Goal: Transaction & Acquisition: Purchase product/service

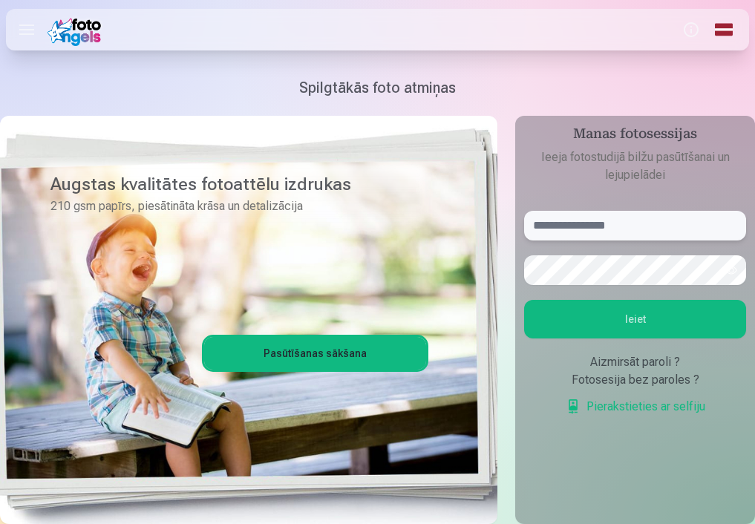
type input "**********"
click at [585, 339] on form "**********" at bounding box center [635, 321] width 222 height 220
click at [585, 330] on button "Ieiet" at bounding box center [635, 319] width 222 height 39
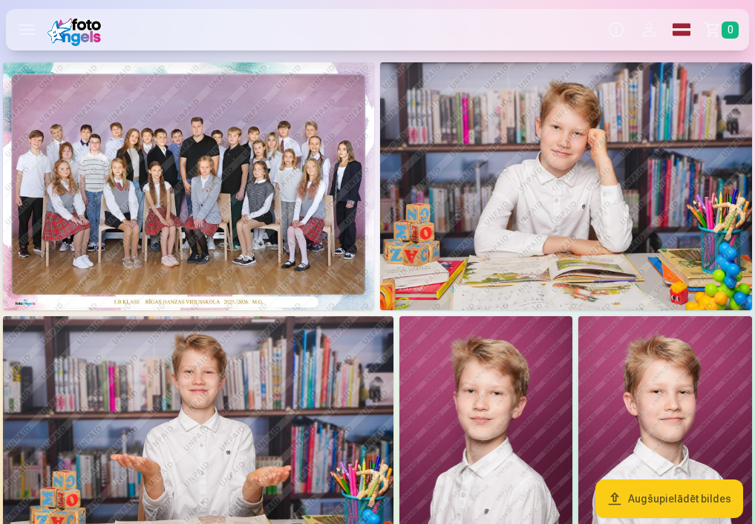
click at [250, 193] on img at bounding box center [188, 186] width 371 height 248
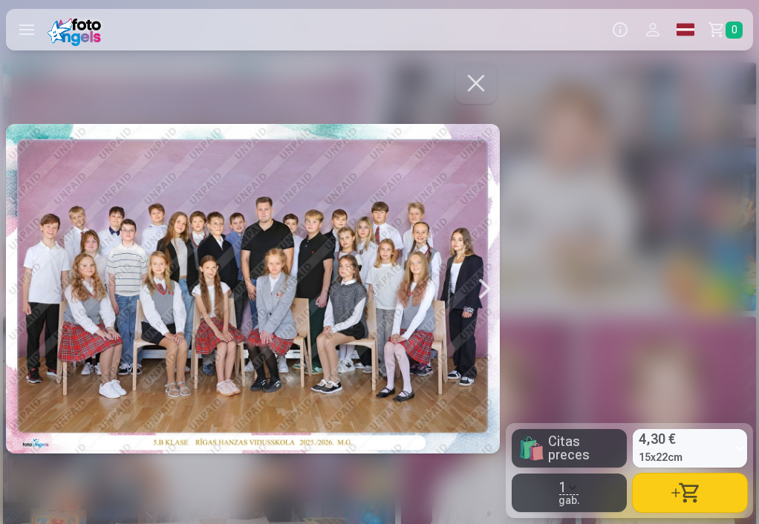
click at [702, 492] on button "button" at bounding box center [690, 493] width 114 height 39
click at [486, 290] on div at bounding box center [485, 288] width 30 height 459
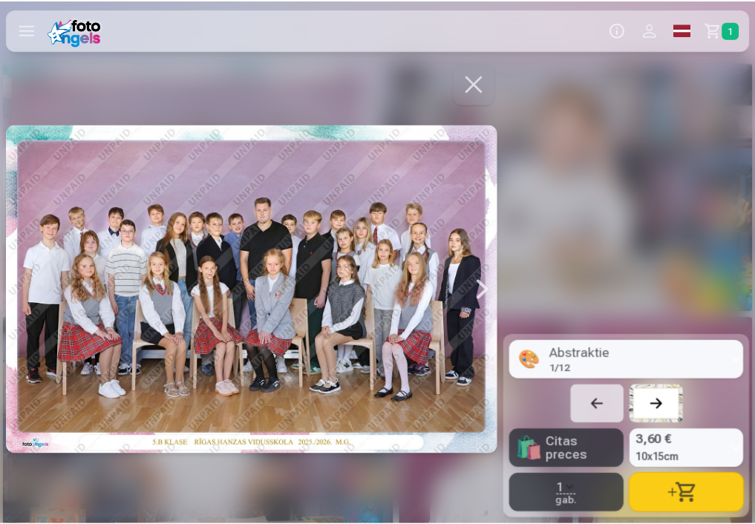
scroll to position [0, 506]
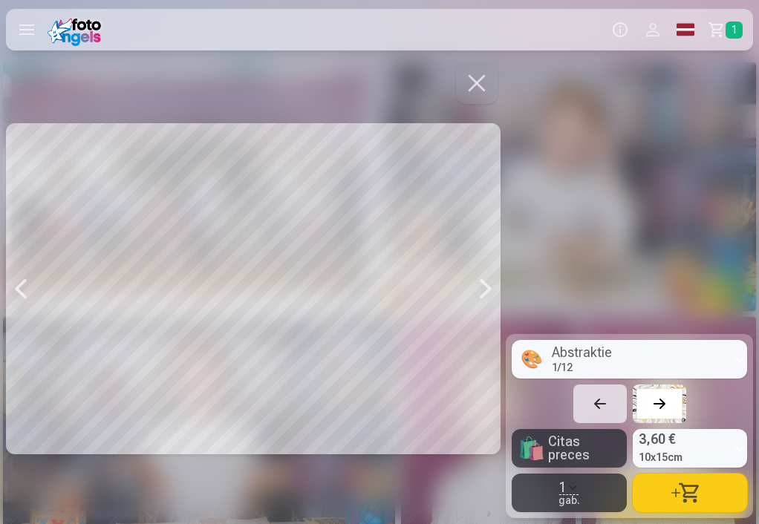
click at [463, 77] on button "button" at bounding box center [477, 83] width 42 height 42
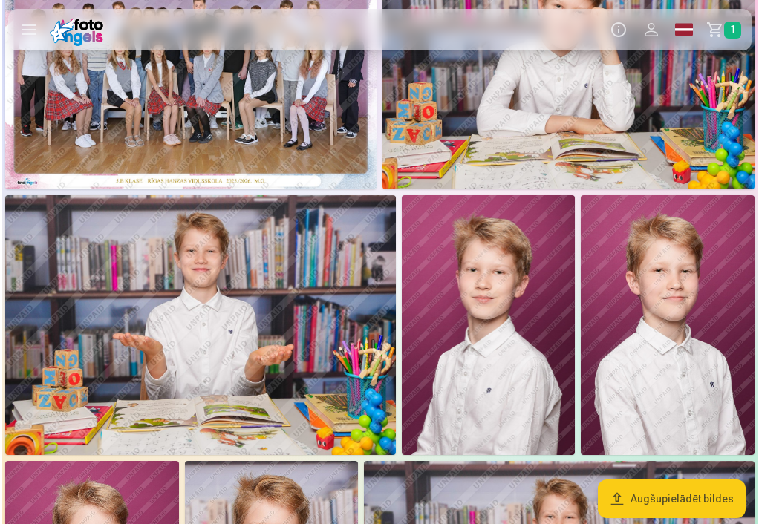
scroll to position [122, 0]
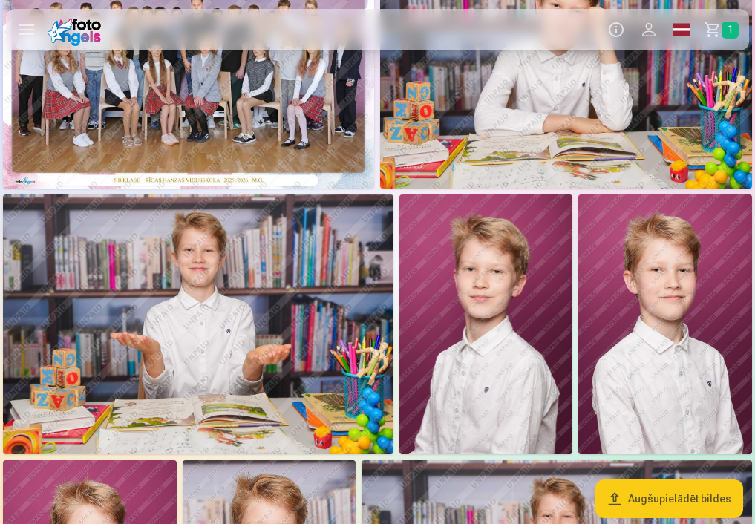
click at [687, 333] on img at bounding box center [666, 325] width 174 height 261
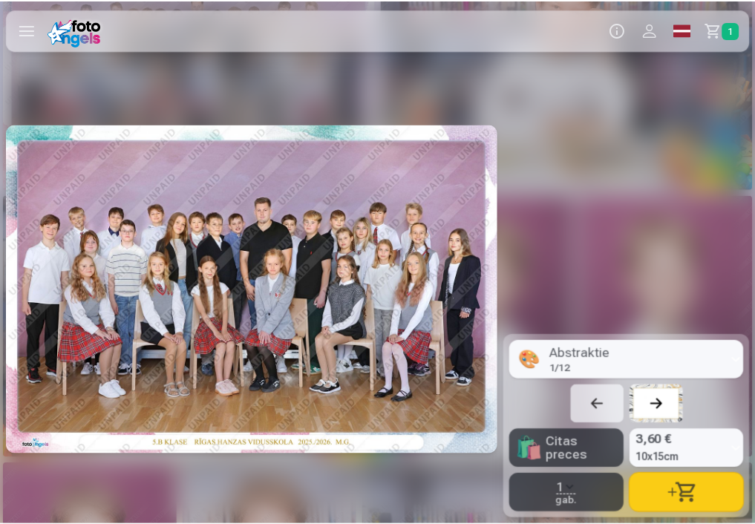
scroll to position [0, 2024]
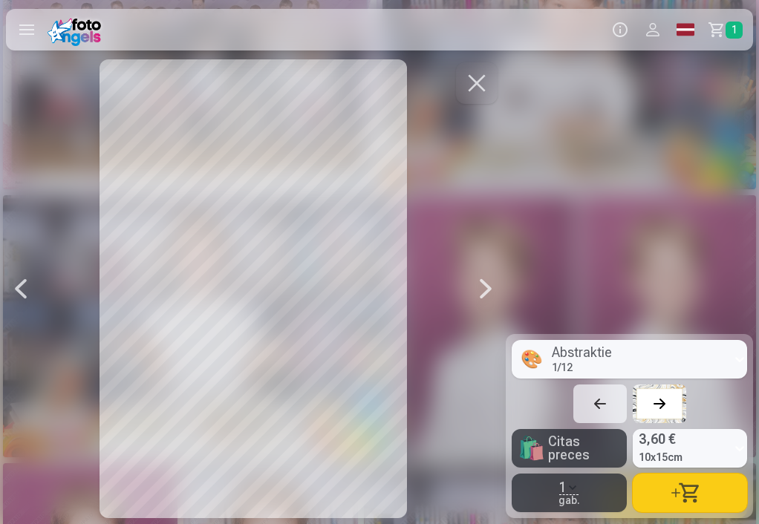
click at [717, 492] on button "button" at bounding box center [690, 493] width 114 height 39
click at [465, 82] on button "button" at bounding box center [477, 83] width 42 height 42
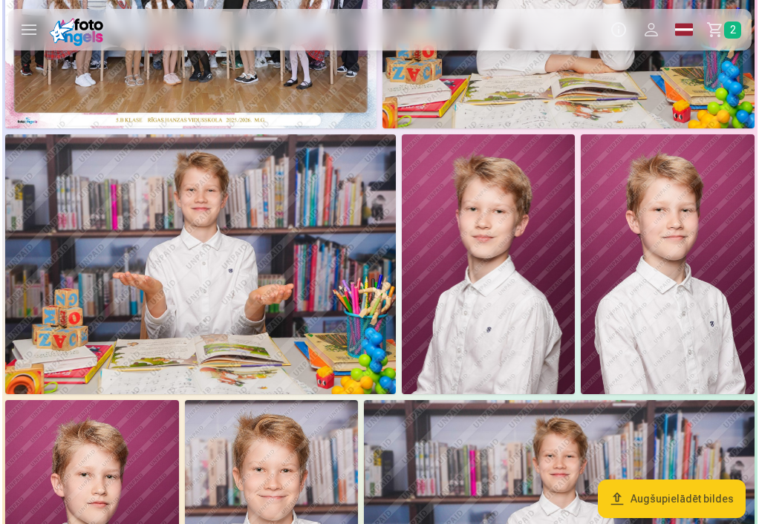
scroll to position [152, 0]
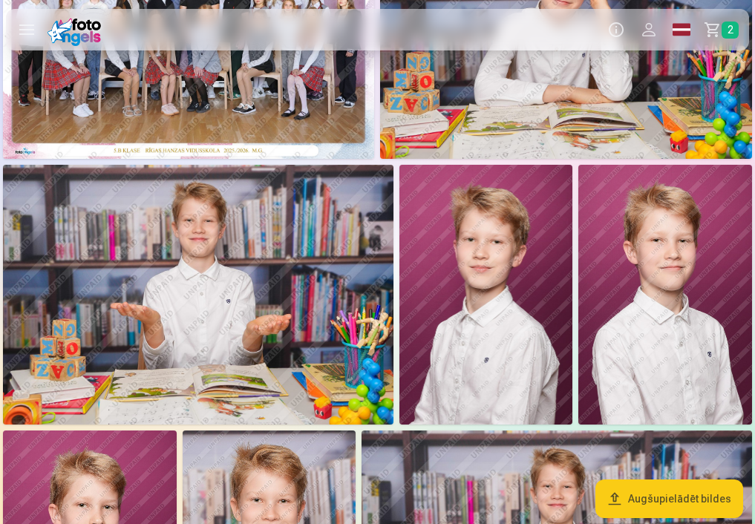
click at [644, 247] on img at bounding box center [666, 295] width 174 height 261
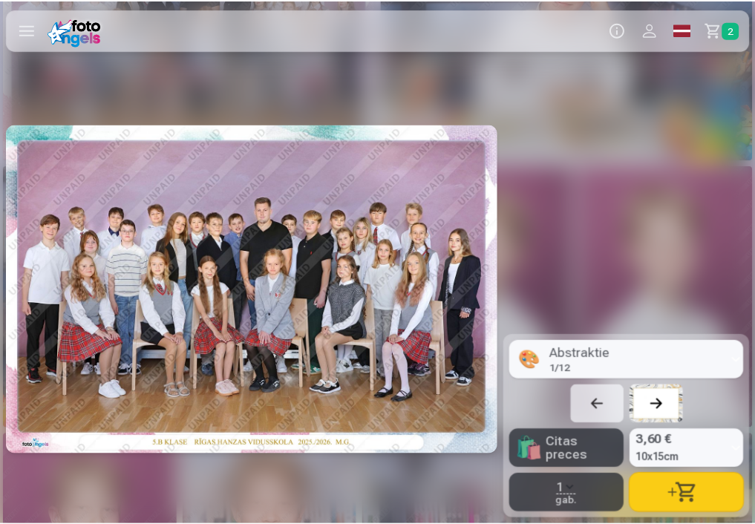
scroll to position [0, 2024]
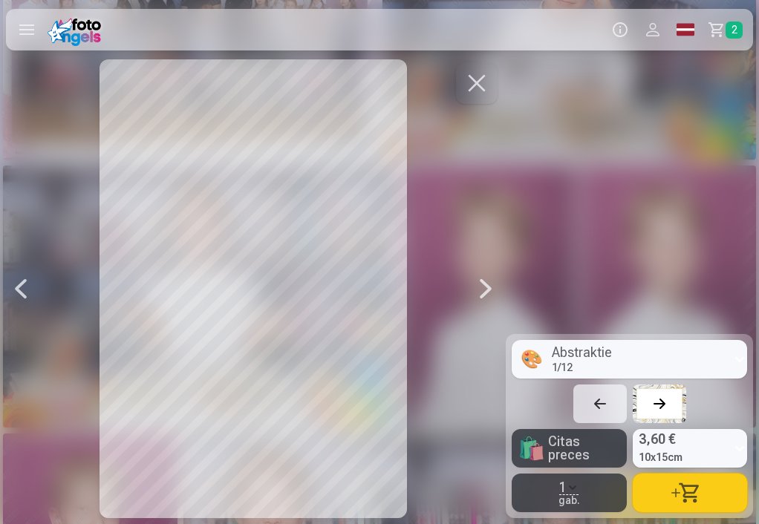
click at [660, 501] on button "button" at bounding box center [690, 493] width 114 height 39
click at [470, 71] on button "button" at bounding box center [477, 83] width 42 height 42
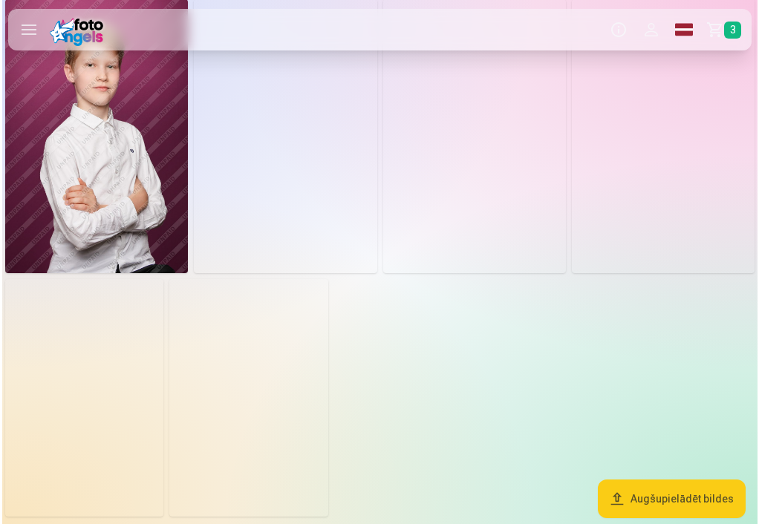
scroll to position [2672, 0]
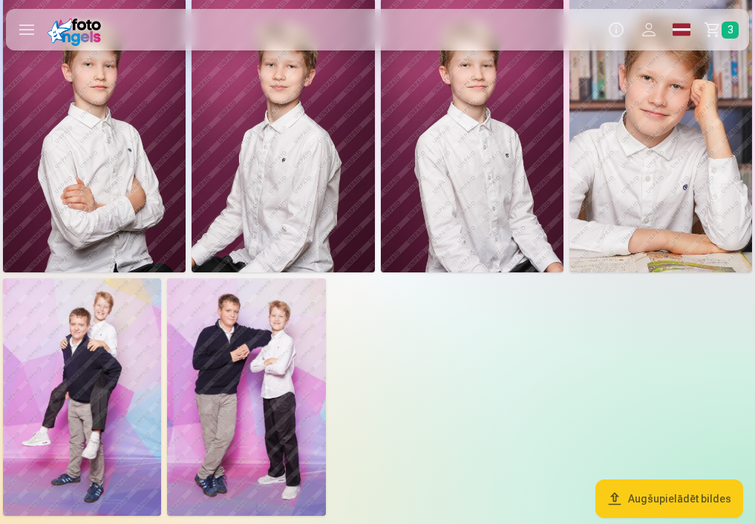
click at [253, 382] on img at bounding box center [246, 398] width 158 height 238
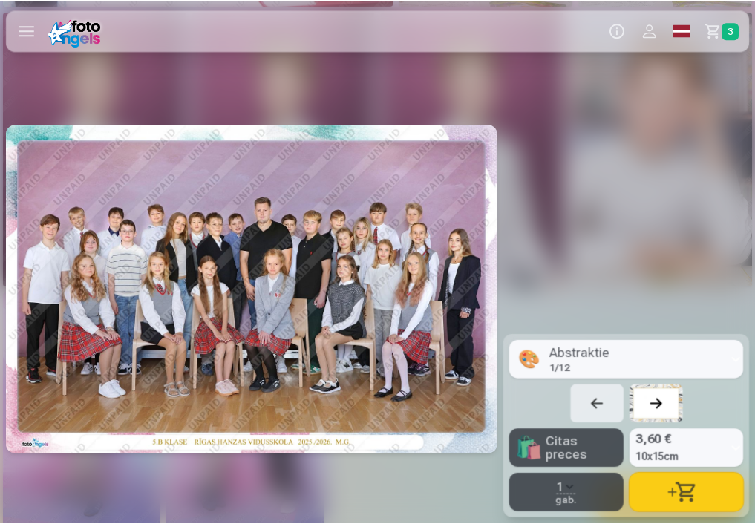
scroll to position [0, 13157]
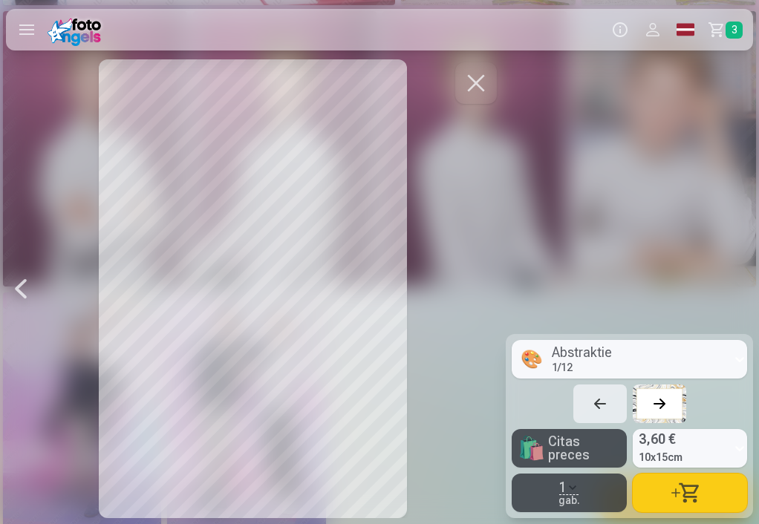
click at [646, 400] on div "Noņemiet dizainu 🎨 Abstraktie 1 / 12" at bounding box center [629, 381] width 235 height 83
click at [659, 400] on div at bounding box center [659, 404] width 21 height 21
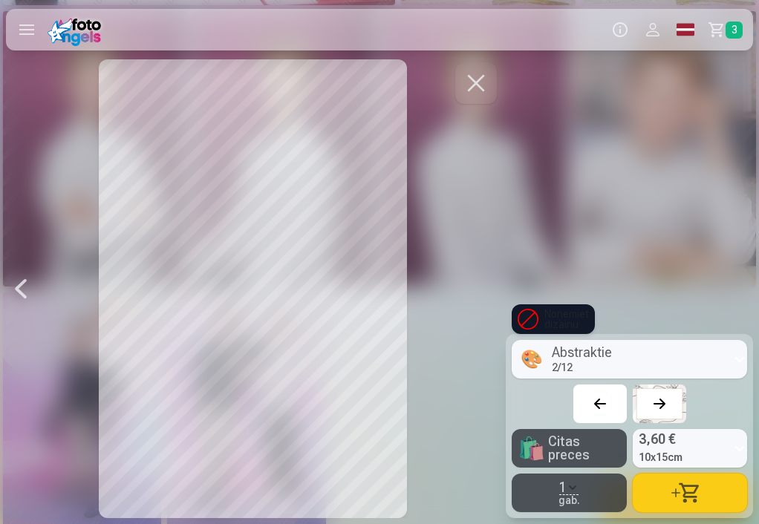
click at [616, 397] on button at bounding box center [599, 404] width 53 height 39
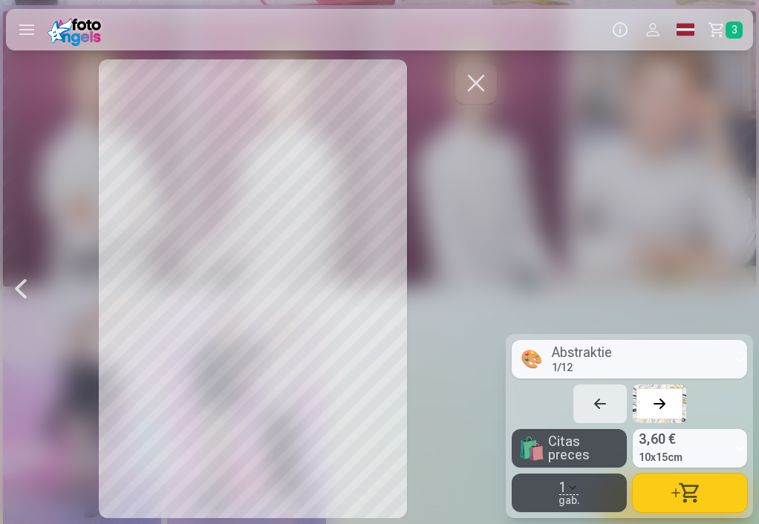
click at [669, 407] on button at bounding box center [659, 404] width 53 height 39
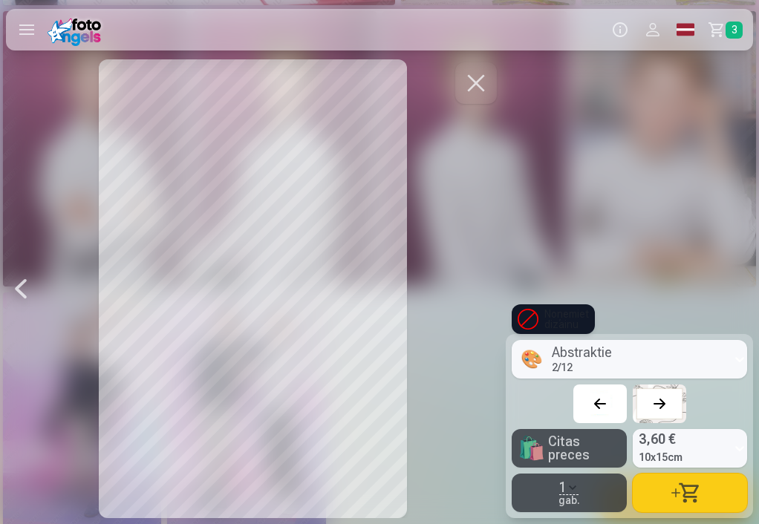
click at [605, 406] on div at bounding box center [600, 404] width 21 height 21
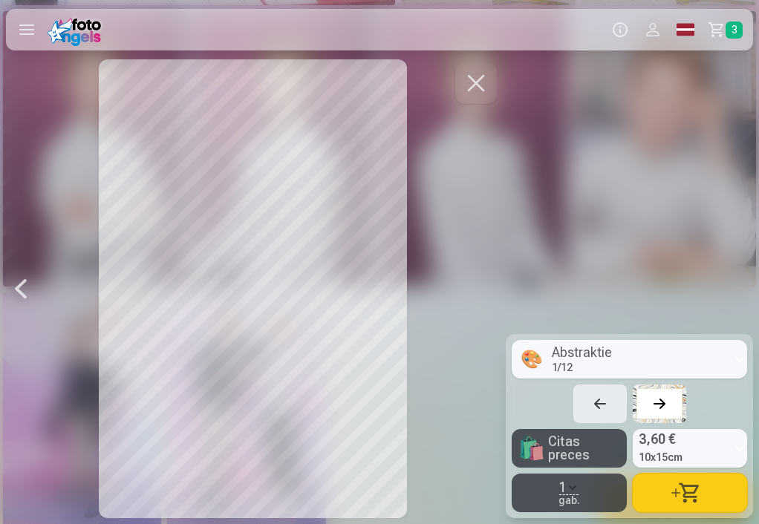
click at [658, 401] on div at bounding box center [659, 404] width 21 height 21
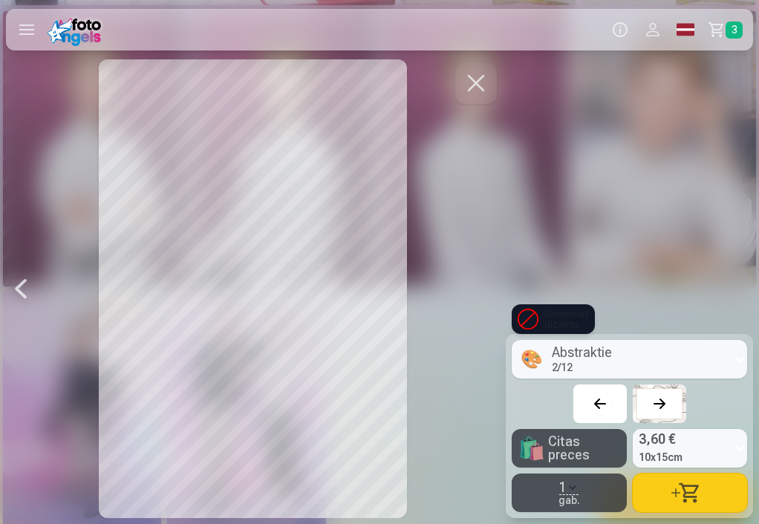
click at [544, 319] on div "Noņemiet dizainu" at bounding box center [553, 320] width 83 height 30
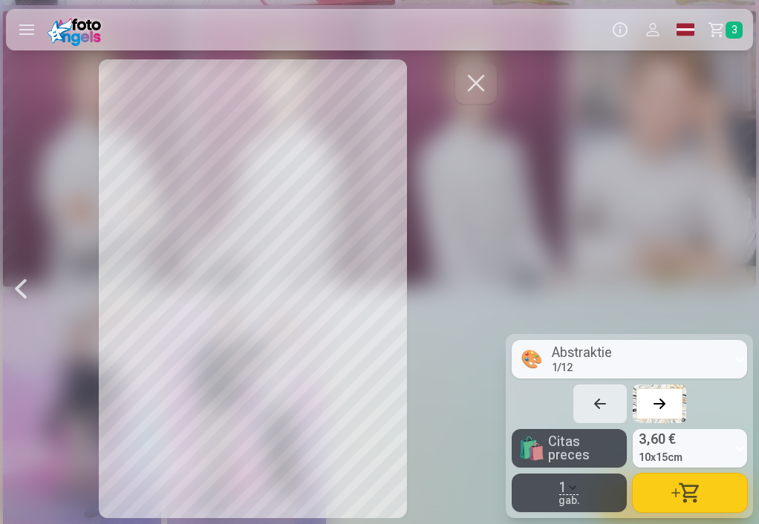
click at [641, 404] on button at bounding box center [659, 404] width 53 height 39
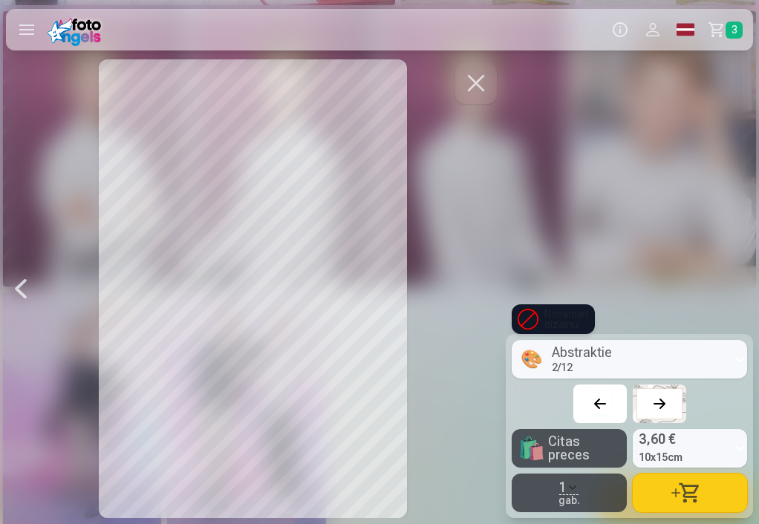
click at [641, 404] on button at bounding box center [659, 404] width 53 height 39
click at [646, 406] on button at bounding box center [659, 404] width 53 height 39
click at [645, 406] on button at bounding box center [659, 404] width 53 height 39
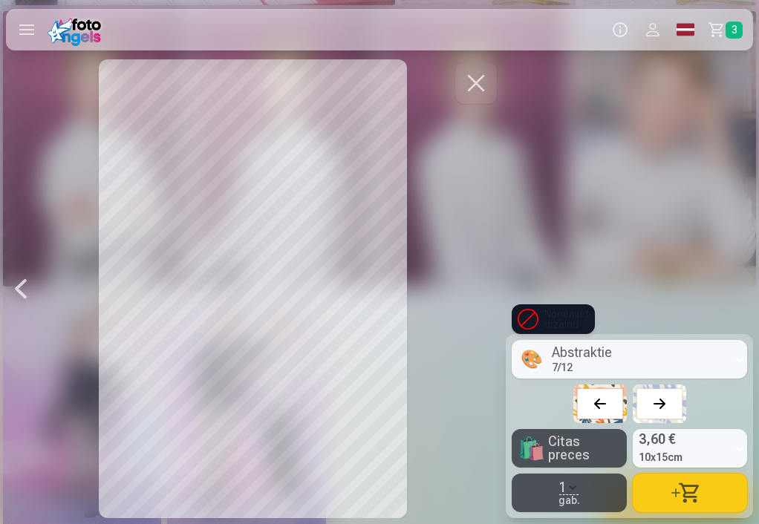
click at [645, 406] on button at bounding box center [659, 404] width 53 height 39
click at [604, 400] on div at bounding box center [600, 404] width 21 height 21
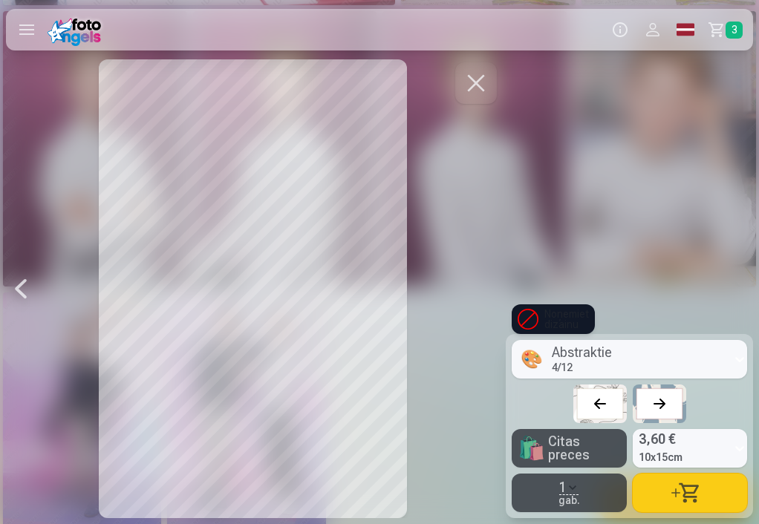
click at [604, 400] on div at bounding box center [600, 404] width 21 height 21
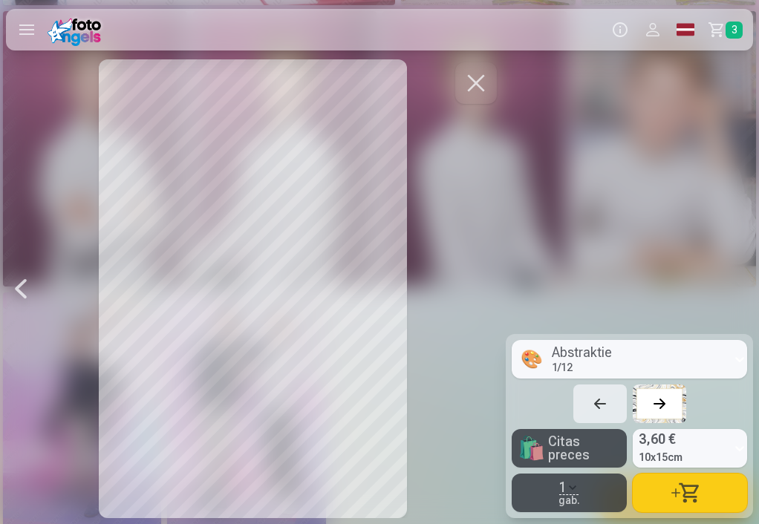
click at [693, 488] on button "button" at bounding box center [690, 493] width 114 height 39
click at [452, 85] on div at bounding box center [253, 288] width 494 height 459
click at [462, 82] on button "button" at bounding box center [476, 83] width 42 height 42
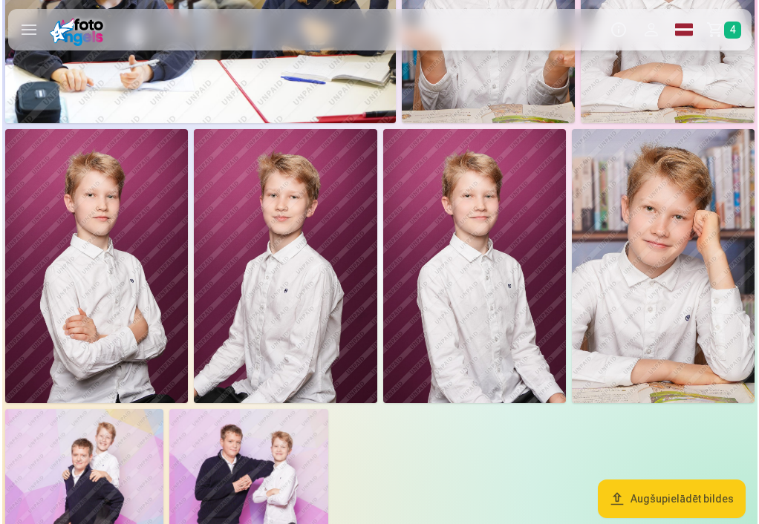
scroll to position [2540, 0]
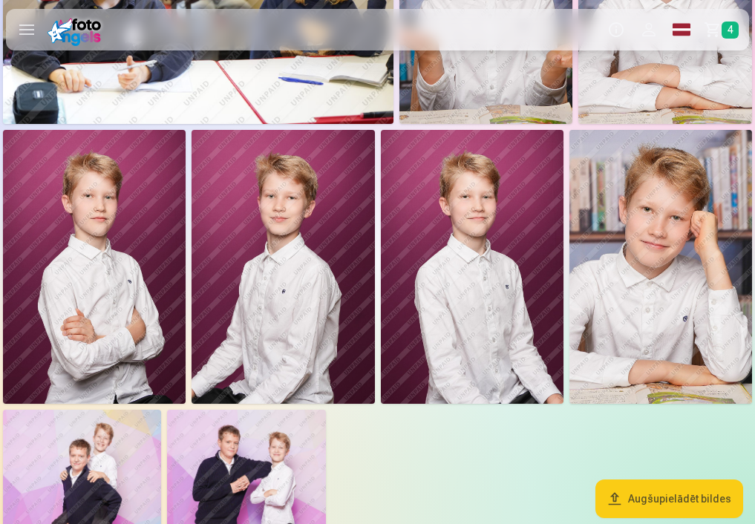
click at [119, 265] on img at bounding box center [94, 267] width 183 height 275
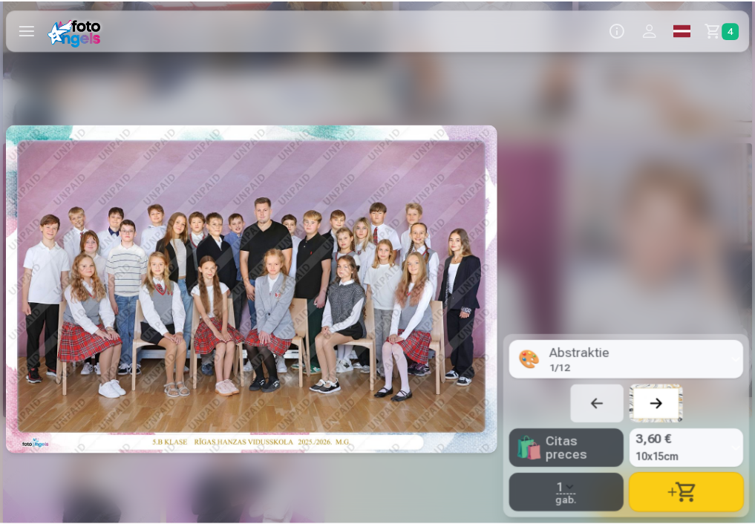
scroll to position [0, 10627]
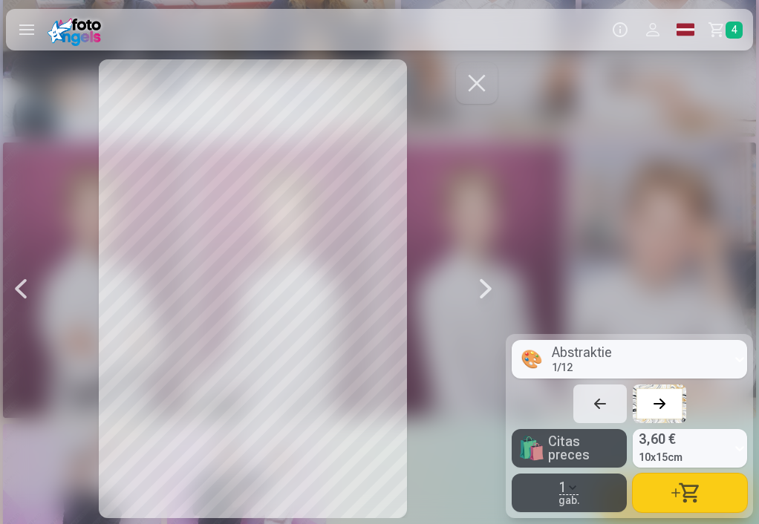
click at [672, 486] on button "button" at bounding box center [690, 493] width 114 height 39
click at [466, 77] on button "button" at bounding box center [477, 83] width 42 height 42
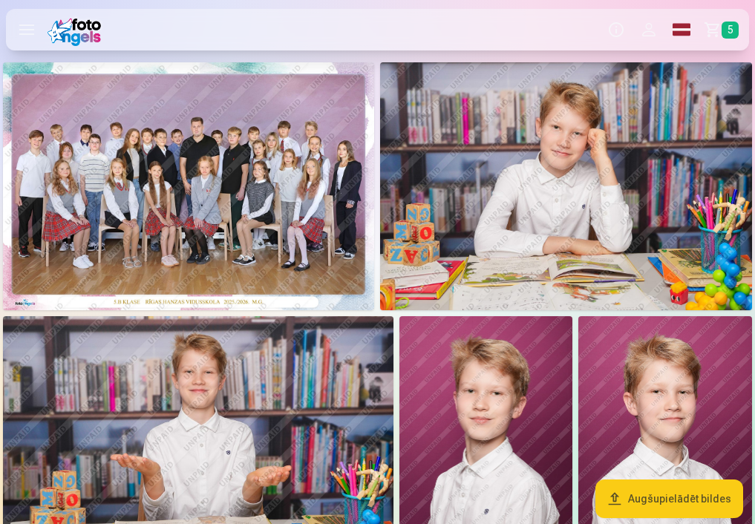
click at [36, 29] on label at bounding box center [27, 30] width 42 height 42
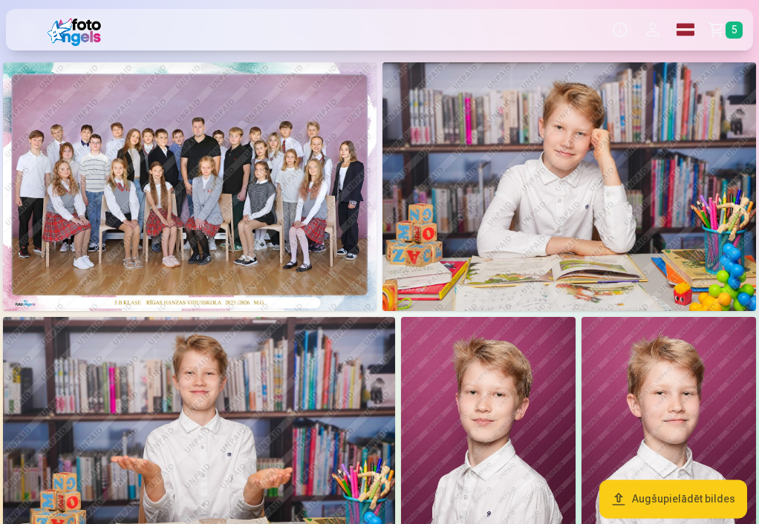
scroll to position [1, 0]
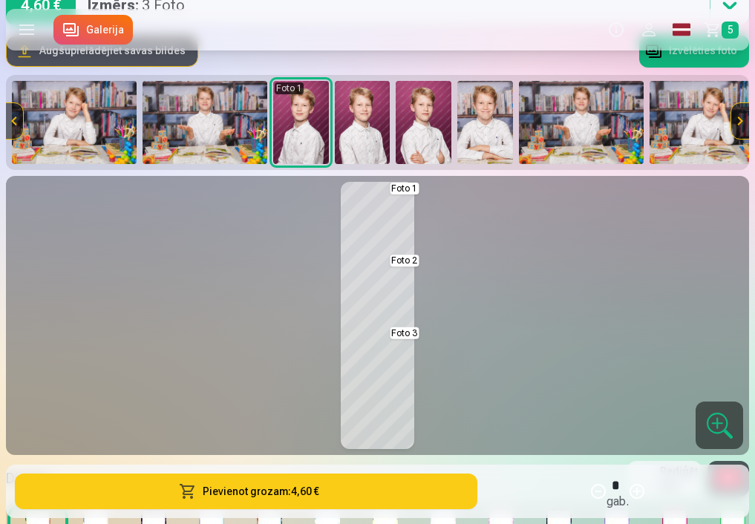
scroll to position [0, 10]
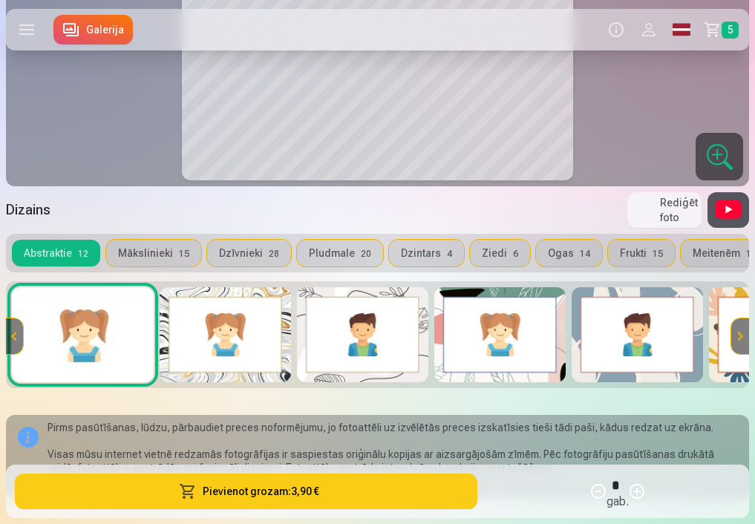
scroll to position [443, 0]
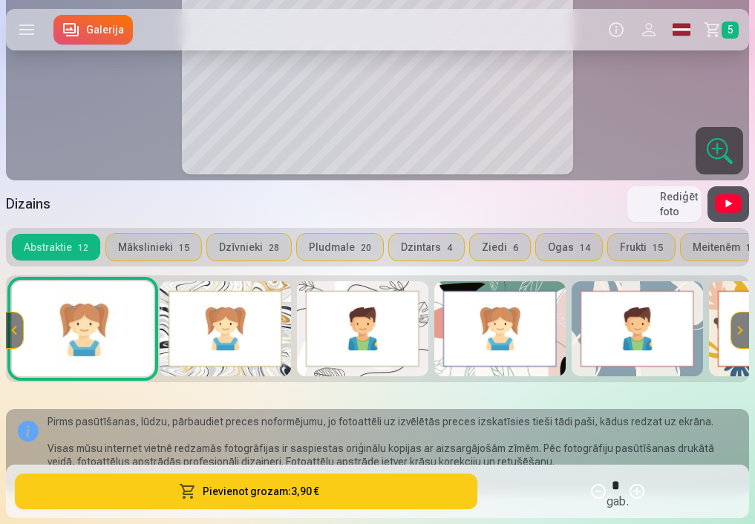
click at [161, 245] on button "Mākslinieki 15" at bounding box center [153, 247] width 95 height 27
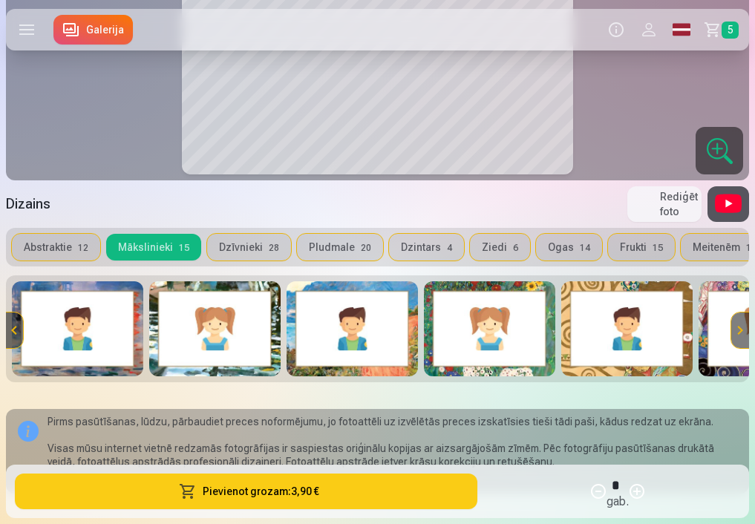
click at [242, 253] on button "Dzīvnieki 28" at bounding box center [249, 247] width 84 height 27
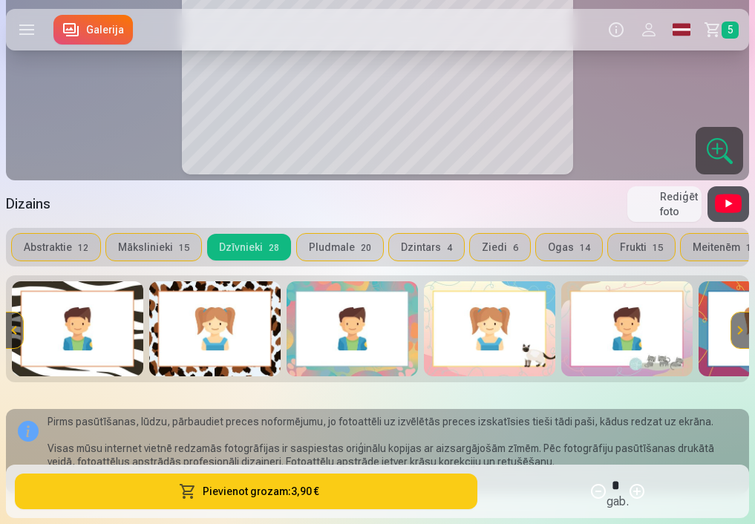
click at [312, 241] on button "Pludmale 20" at bounding box center [340, 247] width 86 height 27
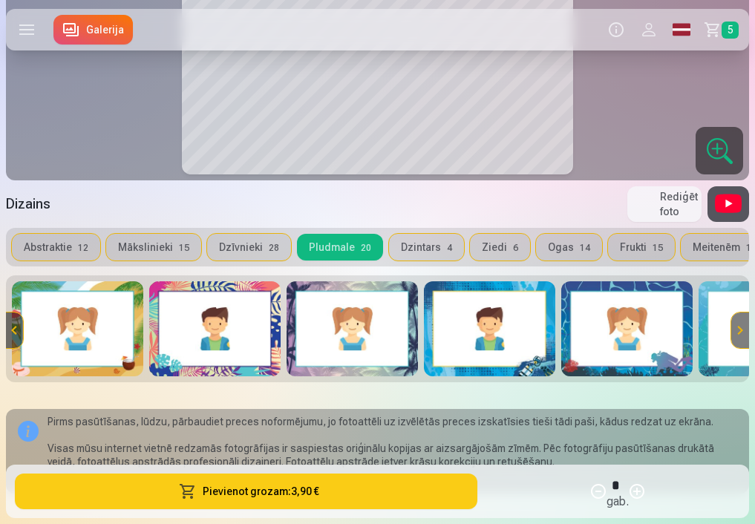
click at [403, 244] on button "Dzintars 4" at bounding box center [426, 247] width 75 height 27
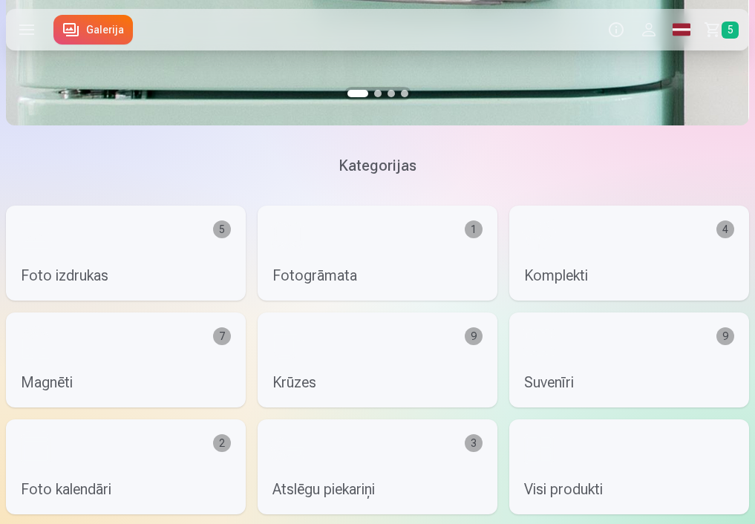
scroll to position [1487, 0]
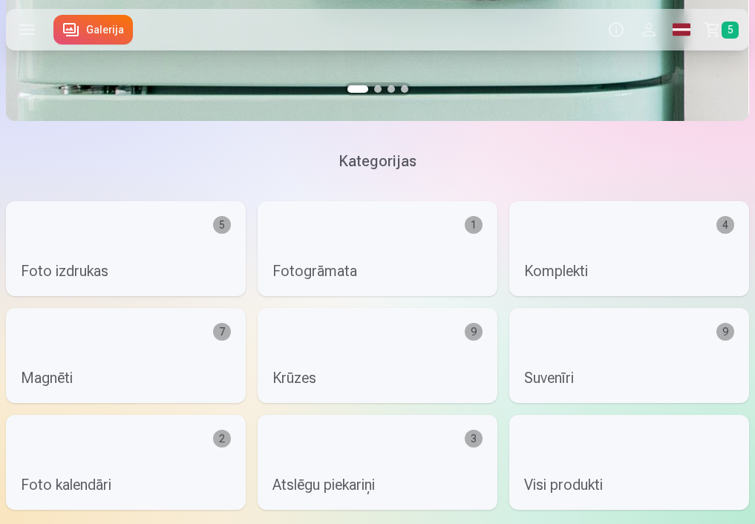
click at [154, 351] on link "Magnēti 7" at bounding box center [126, 355] width 240 height 95
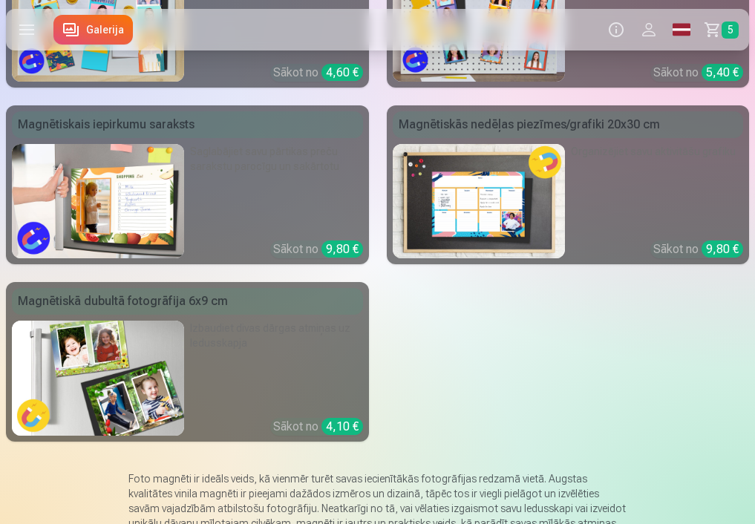
scroll to position [434, 0]
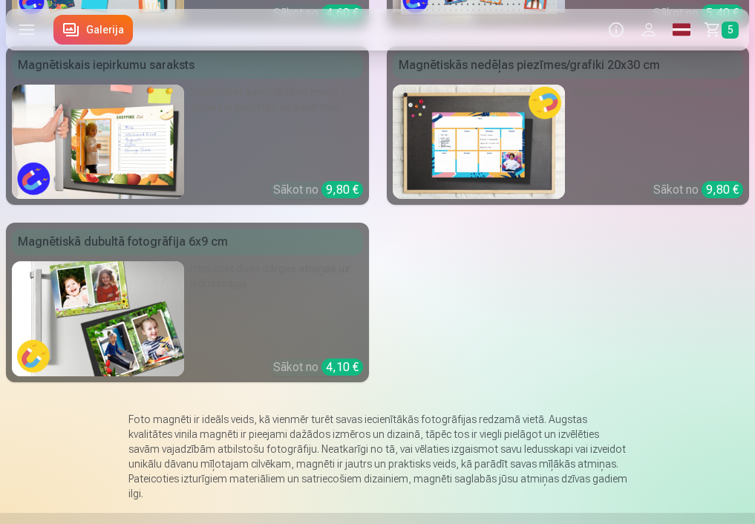
click at [252, 261] on link "Magnētiskā dubultā fotogrāfija 6x9 cm Izbaudiet divas dārgas atmiņas uz ledussk…" at bounding box center [187, 303] width 363 height 160
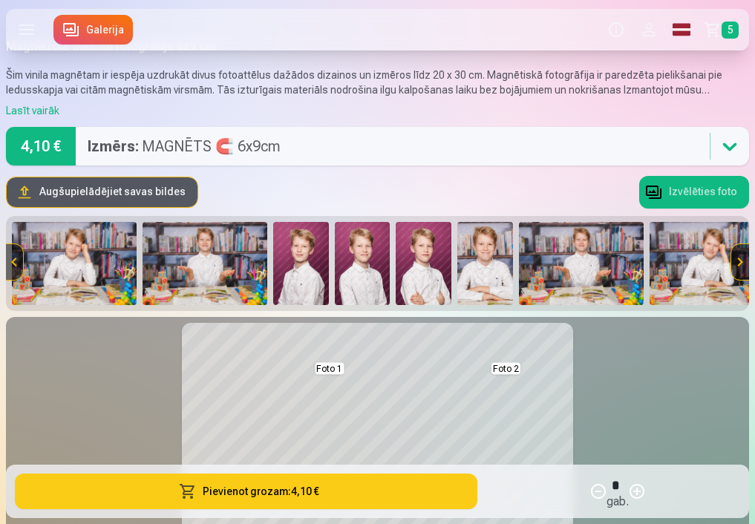
scroll to position [27, 1]
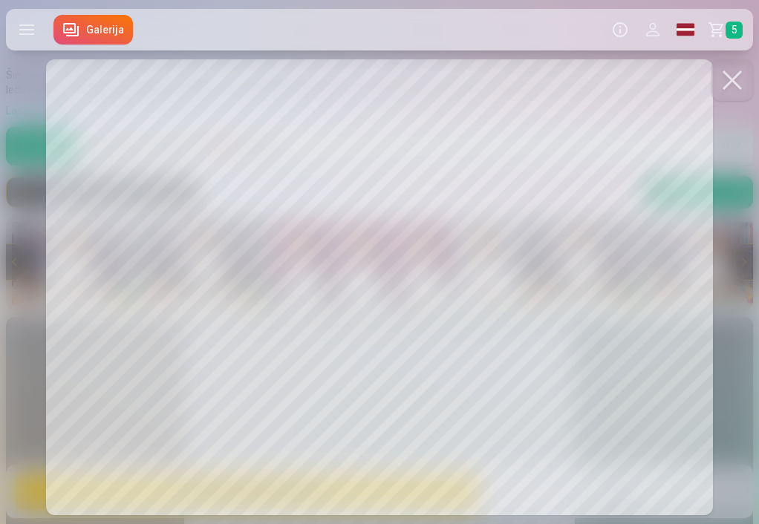
click at [296, 346] on div at bounding box center [379, 262] width 759 height 524
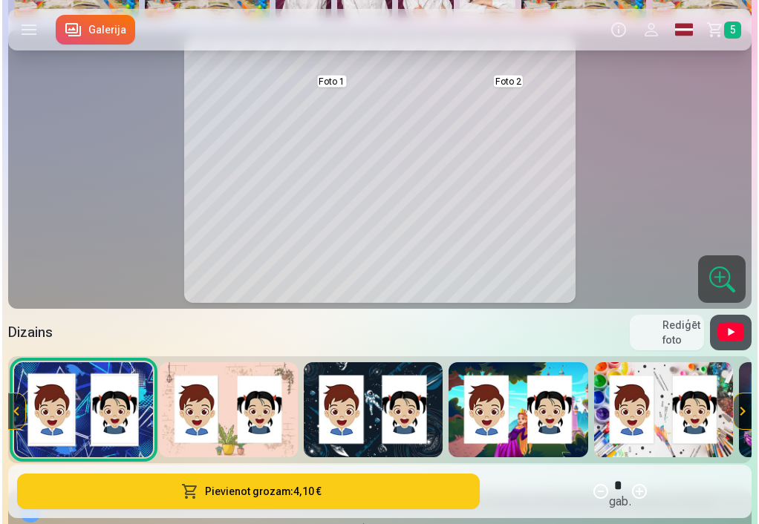
scroll to position [320, 0]
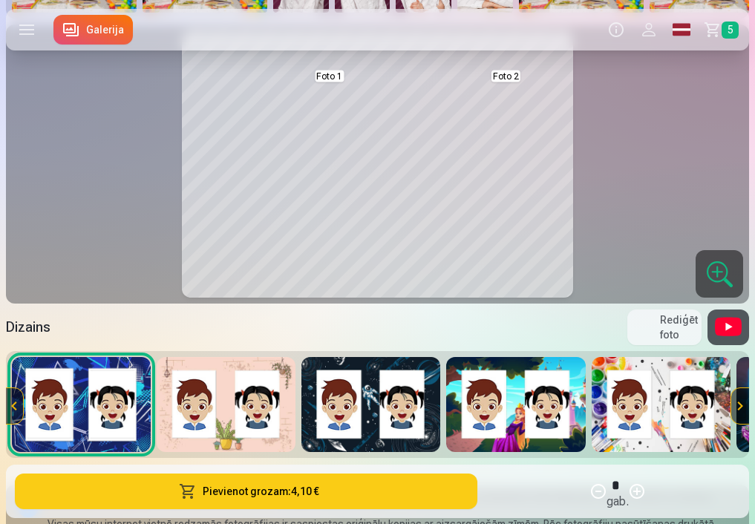
click at [607, 471] on div "Pievienot grozam : 4,10 € Daudzums * gab." at bounding box center [377, 491] width 743 height 53
click at [634, 323] on button "Rediģēt foto" at bounding box center [665, 328] width 74 height 36
click at [677, 325] on button "Foto 1" at bounding box center [680, 328] width 46 height 36
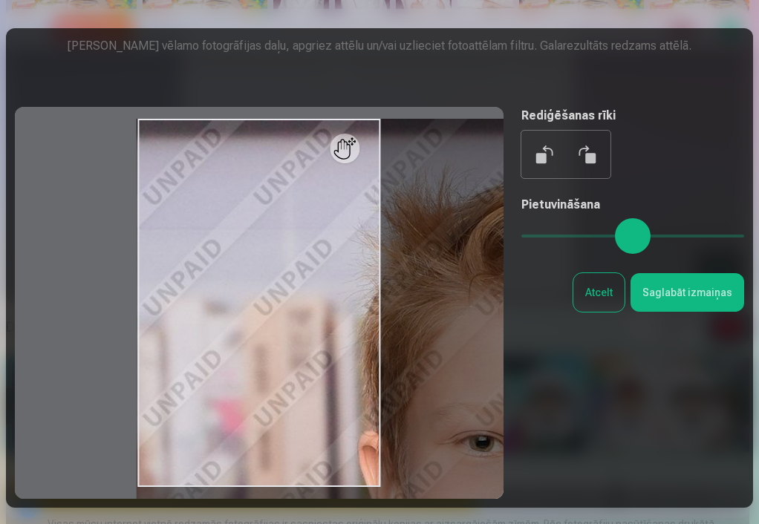
drag, startPoint x: 541, startPoint y: 236, endPoint x: 683, endPoint y: 230, distance: 142.0
click at [679, 235] on input "range" at bounding box center [632, 236] width 223 height 3
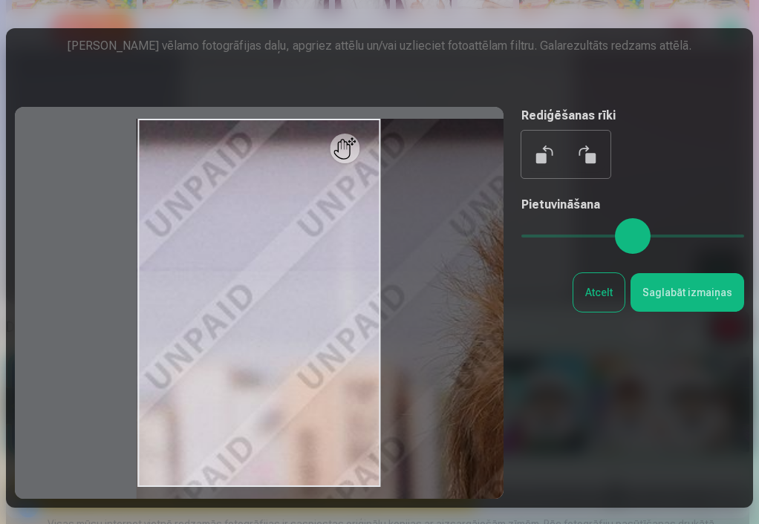
drag, startPoint x: 693, startPoint y: 229, endPoint x: 735, endPoint y: 221, distance: 42.3
type input "*"
click at [752, 227] on div "​ Rediģēt fotoattēlu [PERSON_NAME] vēlamo fotogrāfijas daļu, apgriez attēlu un/…" at bounding box center [379, 312] width 759 height 625
drag, startPoint x: 238, startPoint y: 213, endPoint x: 362, endPoint y: 143, distance: 143.3
click at [355, 220] on div at bounding box center [259, 303] width 489 height 392
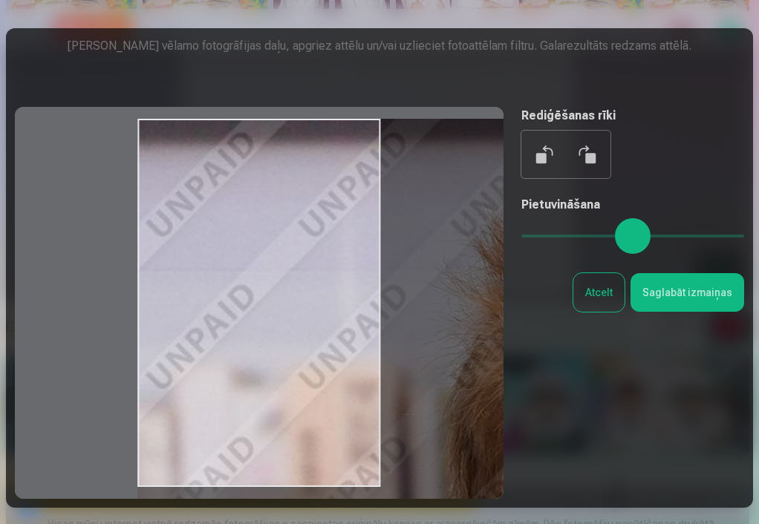
drag, startPoint x: 382, startPoint y: 154, endPoint x: 382, endPoint y: 187, distance: 32.7
click at [401, 194] on div at bounding box center [259, 303] width 489 height 392
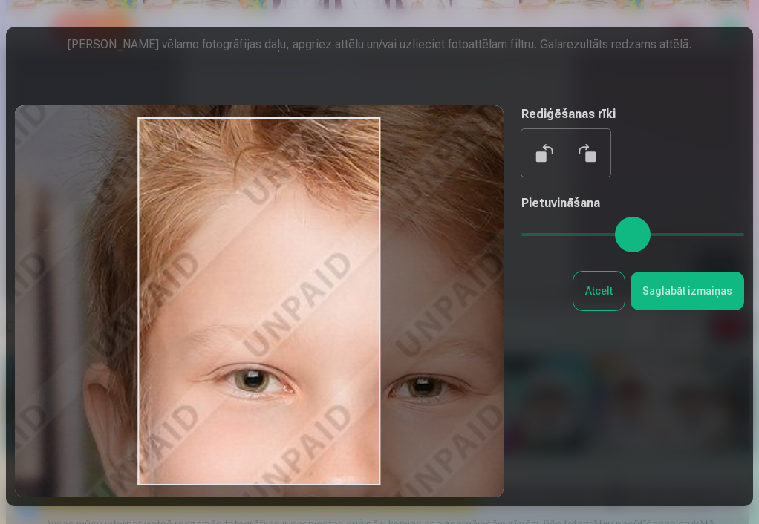
scroll to position [0, 0]
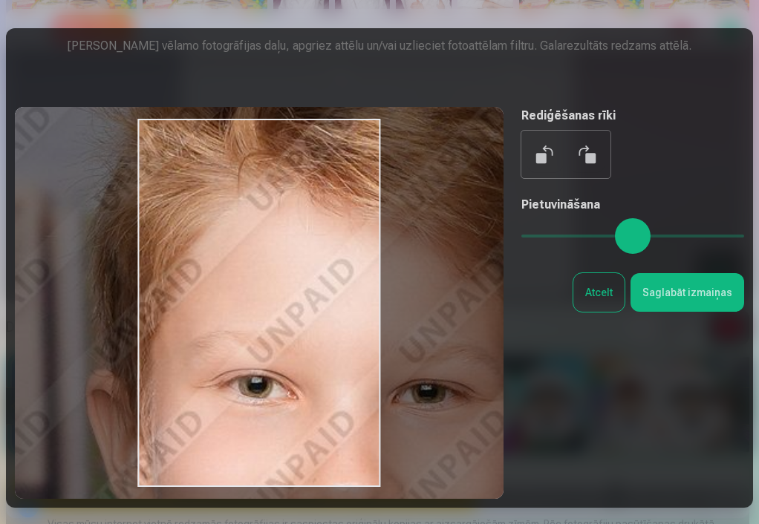
drag, startPoint x: 333, startPoint y: 173, endPoint x: -24, endPoint y: -4, distance: 398.3
click at [671, 284] on button "Saglabāt izmaiņas" at bounding box center [688, 292] width 114 height 39
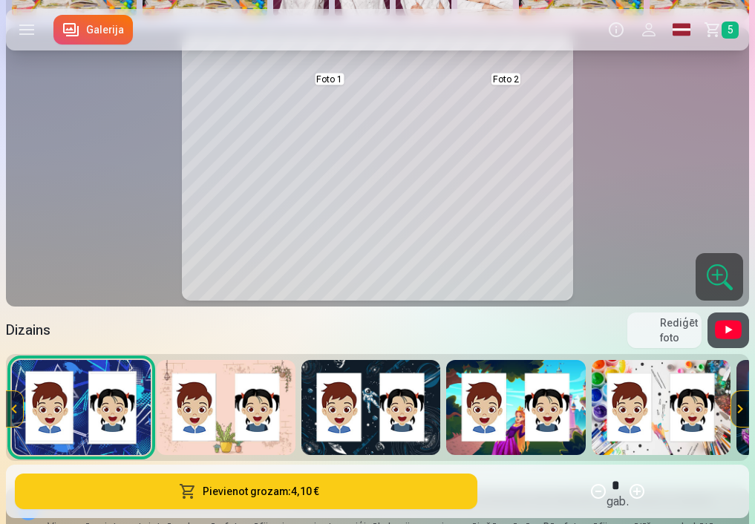
scroll to position [222, 0]
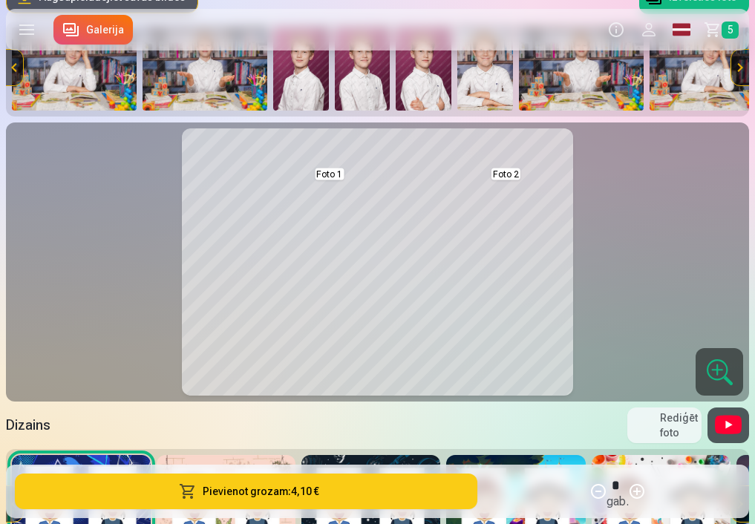
click at [449, 253] on button at bounding box center [464, 262] width 119 height 185
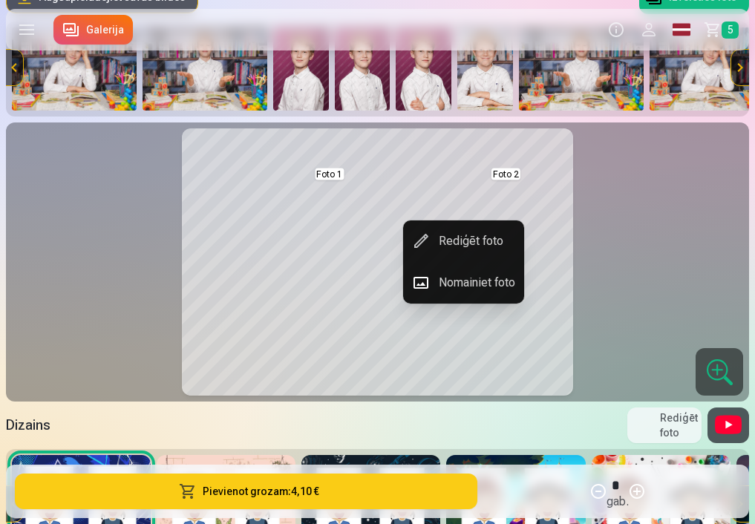
click at [459, 238] on button "Rediģēt foto" at bounding box center [463, 242] width 121 height 42
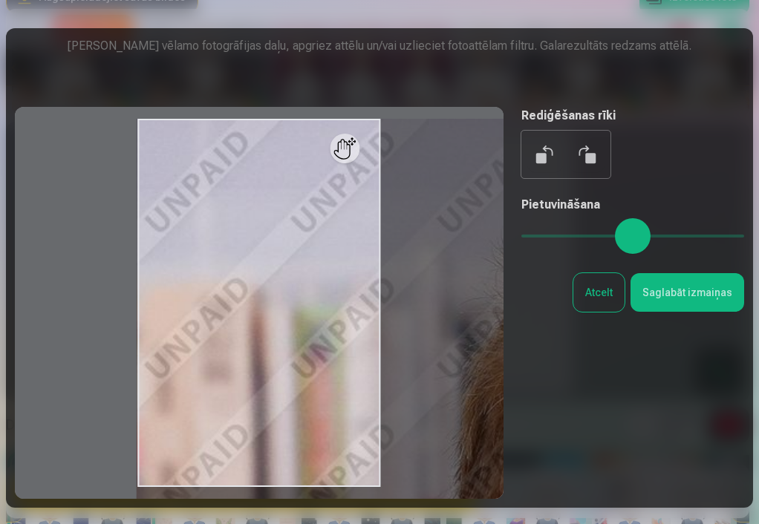
drag, startPoint x: 588, startPoint y: 244, endPoint x: 845, endPoint y: 261, distance: 257.6
type input "*"
click at [755, 261] on html "Produkti Info Profils Foto izdrukas 5 Fotogrāmata 1 Komplekti 4 Magnēti 7 Krūze…" at bounding box center [379, 40] width 759 height 524
drag, startPoint x: 727, startPoint y: 251, endPoint x: 742, endPoint y: 253, distance: 15.0
click at [742, 253] on div "Rediģēt fotoattēlu [PERSON_NAME] vēlamo fotogrāfijas daļu, apgriez attēlu un/va…" at bounding box center [379, 268] width 747 height 480
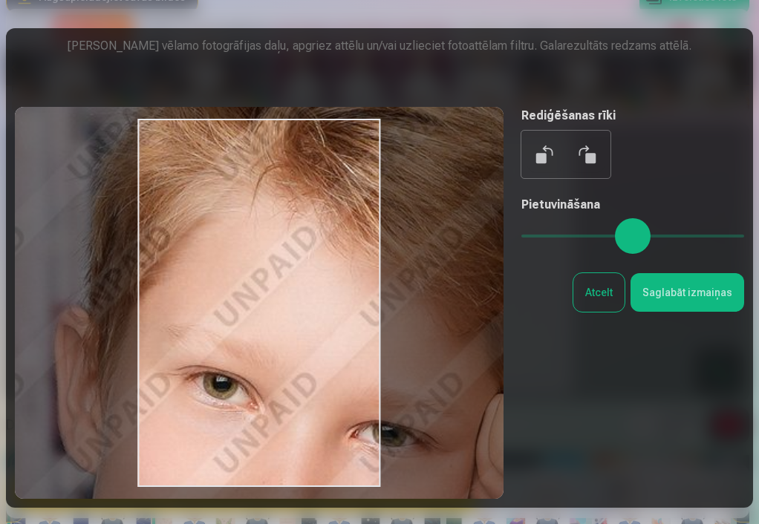
drag, startPoint x: 283, startPoint y: 295, endPoint x: -183, endPoint y: 71, distance: 516.9
click at [0, 71] on html "Produkti Info Profils Foto izdrukas 5 Fotogrāmata 1 Komplekti 4 Magnēti 7 Krūze…" at bounding box center [379, 40] width 759 height 524
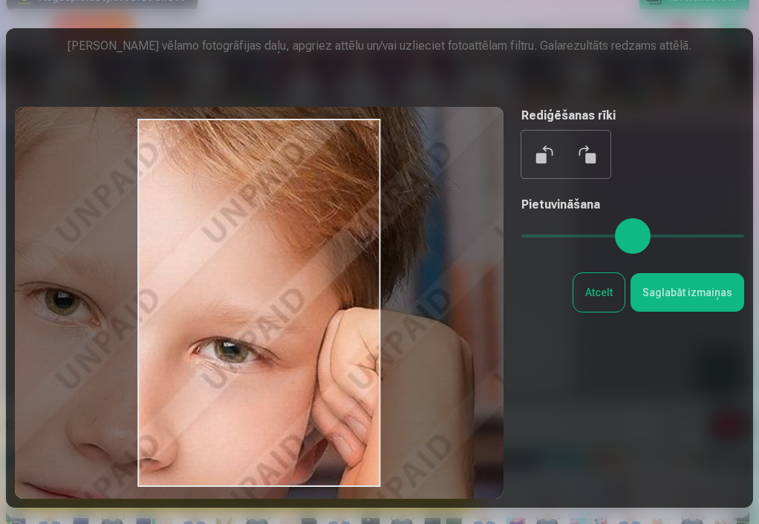
drag, startPoint x: 198, startPoint y: 267, endPoint x: 97, endPoint y: 181, distance: 132.8
click at [97, 181] on div at bounding box center [259, 303] width 489 height 392
click at [683, 290] on button "Saglabāt izmaiņas" at bounding box center [688, 292] width 114 height 39
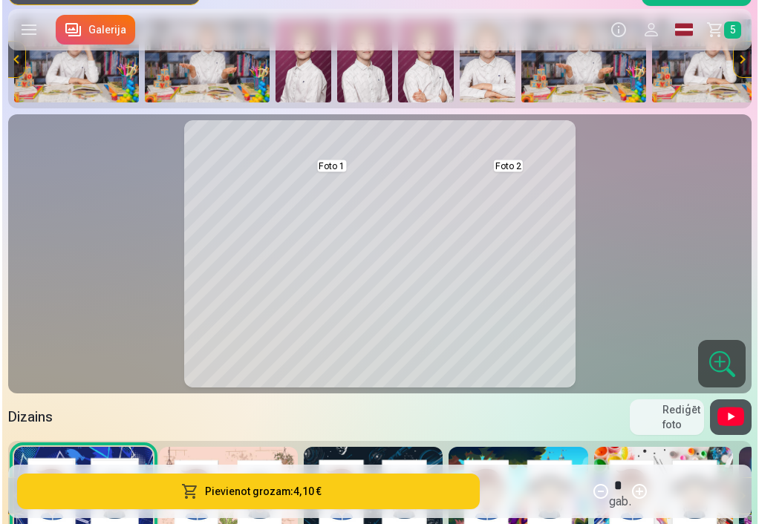
scroll to position [231, 0]
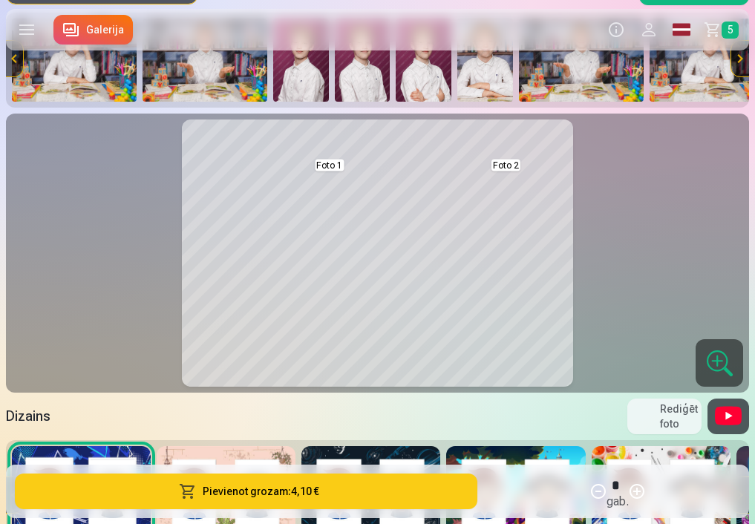
click at [718, 409] on button at bounding box center [729, 417] width 42 height 36
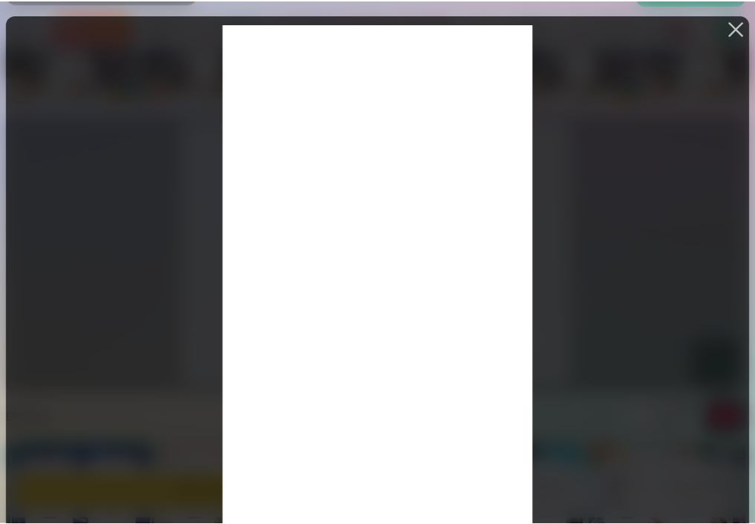
scroll to position [2, 0]
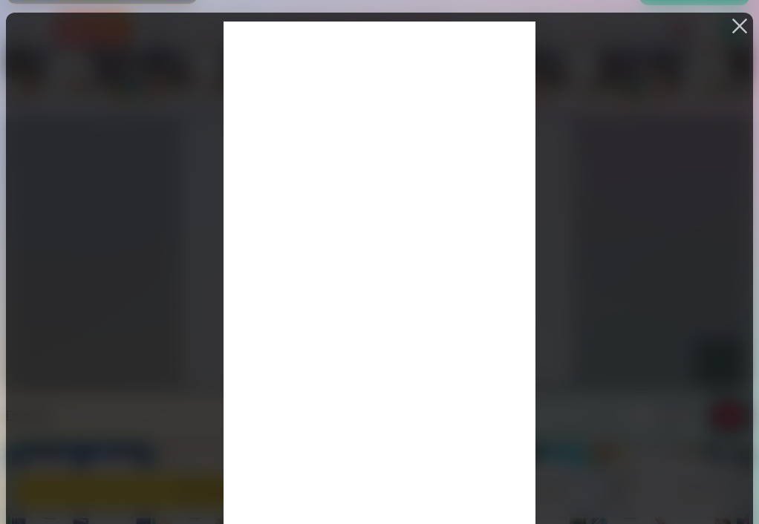
click at [734, 22] on button at bounding box center [739, 26] width 21 height 21
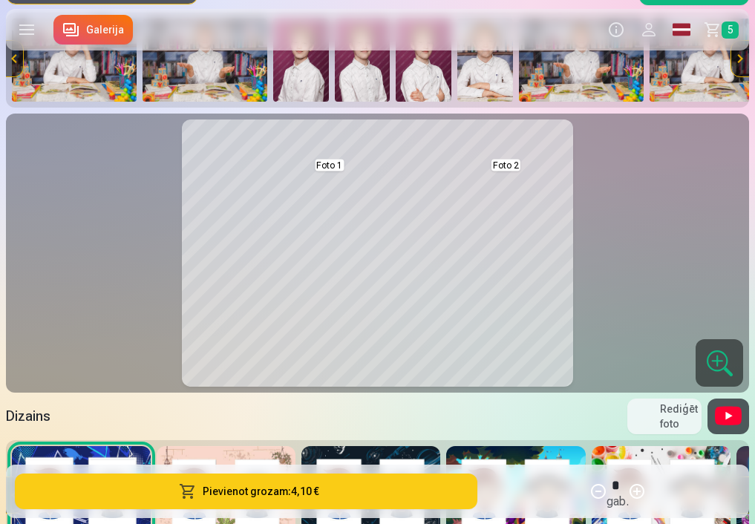
click at [470, 221] on button at bounding box center [464, 253] width 119 height 185
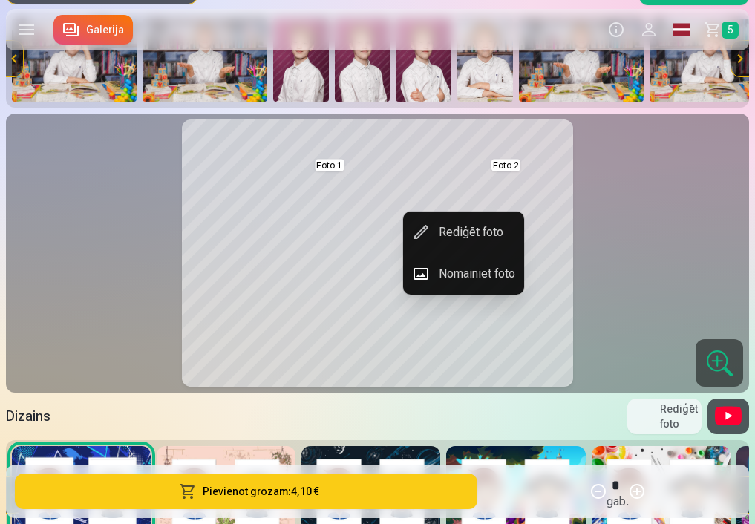
click at [455, 276] on button "Nomainiet foto" at bounding box center [463, 274] width 121 height 42
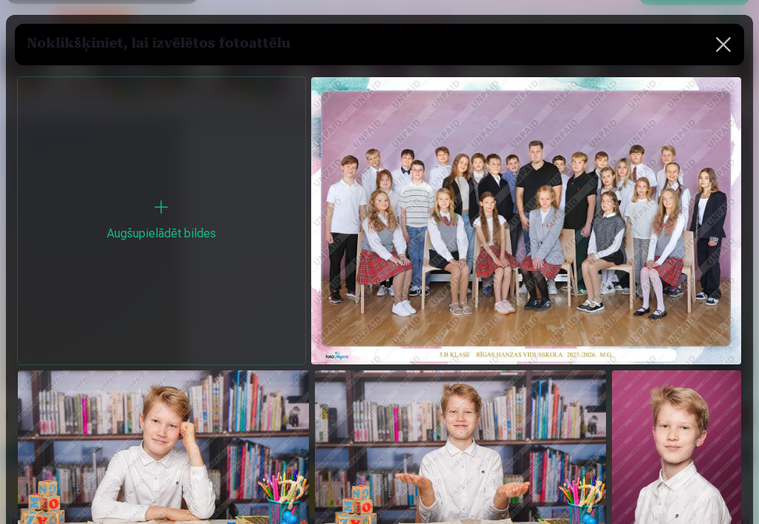
click at [718, 42] on button at bounding box center [724, 45] width 42 height 42
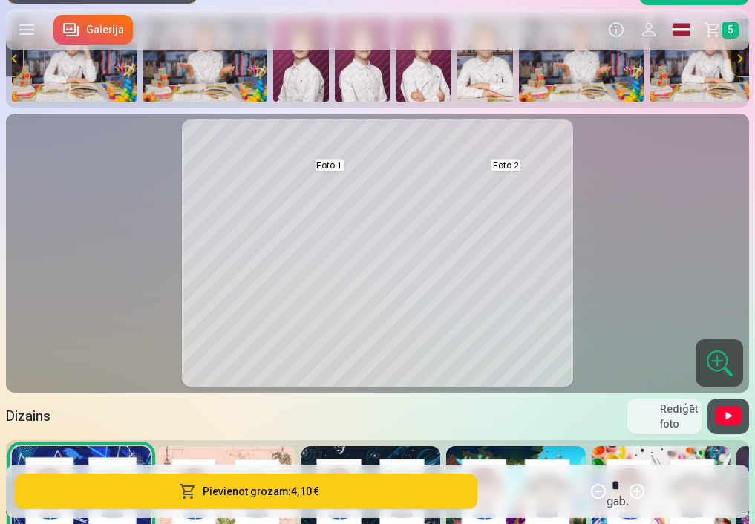
click at [417, 202] on button at bounding box center [464, 253] width 119 height 185
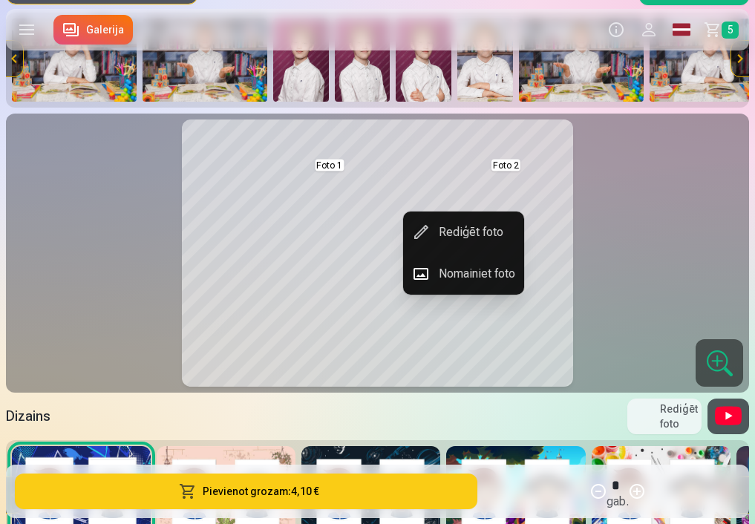
click at [464, 217] on button "Rediģēt foto" at bounding box center [463, 233] width 121 height 42
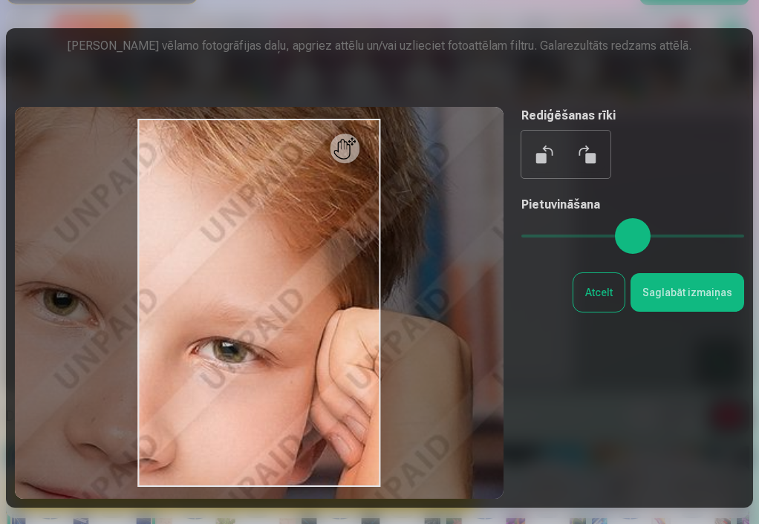
click at [462, 227] on div at bounding box center [259, 303] width 489 height 392
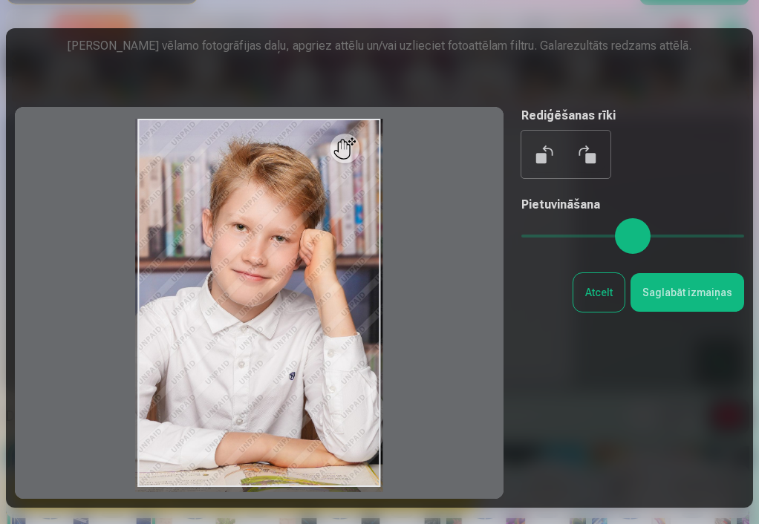
drag, startPoint x: 720, startPoint y: 239, endPoint x: 515, endPoint y: 235, distance: 205.8
type input "*"
click at [515, 235] on div "Rediģēt fotoattēlu [PERSON_NAME] vēlamo fotogrāfijas daļu, apgriez attēlu un/va…" at bounding box center [379, 268] width 729 height 462
drag, startPoint x: 535, startPoint y: 237, endPoint x: 503, endPoint y: 232, distance: 32.2
click at [502, 232] on div "Rediģēt fotoattēlu [PERSON_NAME] vēlamo fotogrāfijas daļu, apgriez attēlu un/va…" at bounding box center [379, 268] width 729 height 462
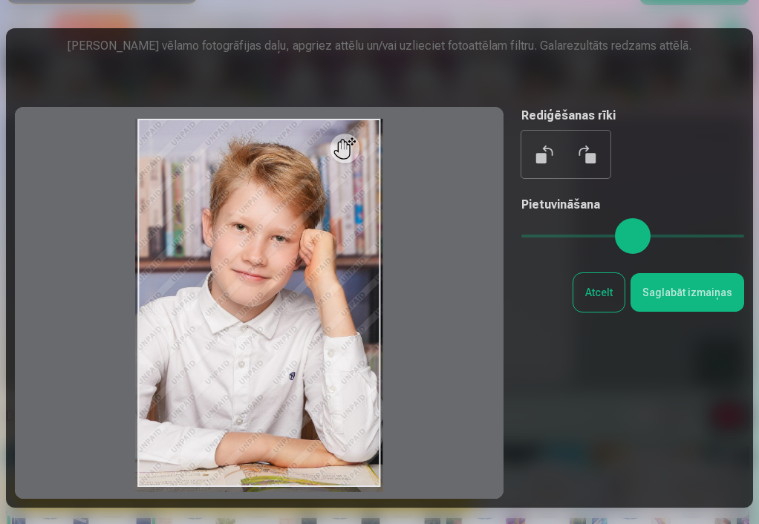
click at [665, 305] on button "Saglabāt izmaiņas" at bounding box center [688, 292] width 114 height 39
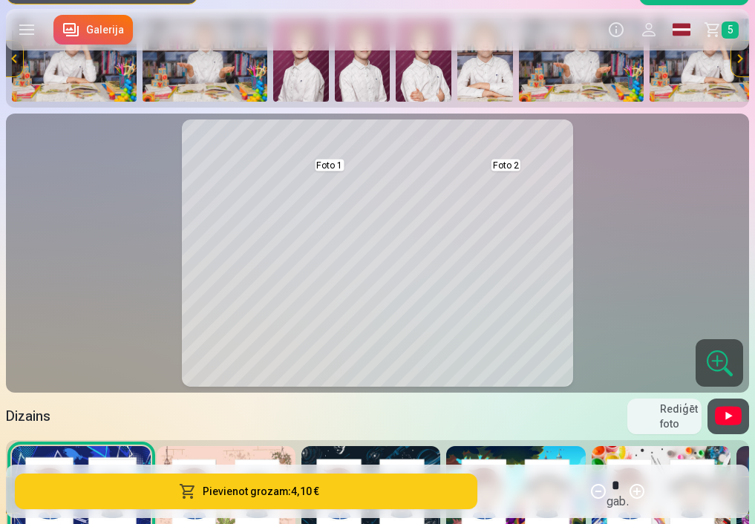
click at [295, 235] on button at bounding box center [287, 253] width 119 height 185
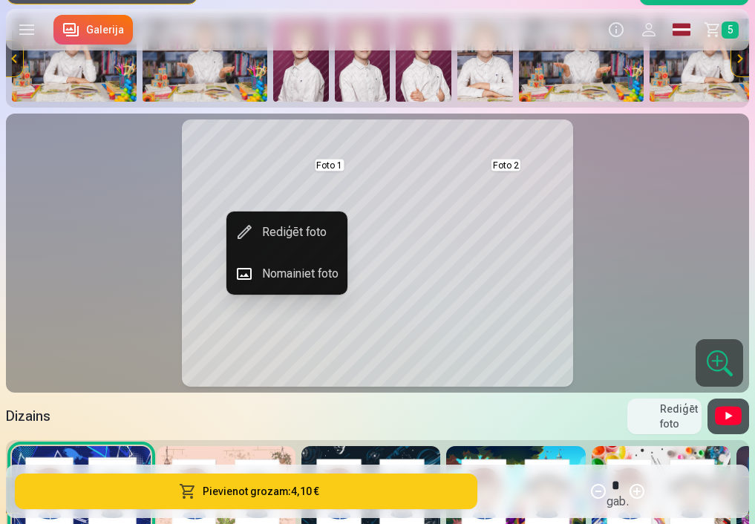
click at [301, 243] on button "Rediģēt foto" at bounding box center [287, 233] width 121 height 42
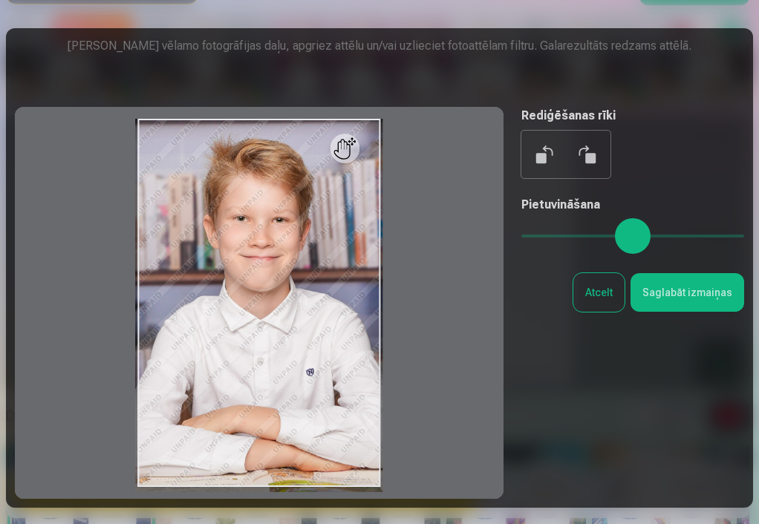
drag, startPoint x: 731, startPoint y: 231, endPoint x: 453, endPoint y: 218, distance: 278.1
type input "*"
click at [453, 218] on div "Rediģēt fotoattēlu [PERSON_NAME] vēlamo fotogrāfijas daļu, apgriez attēlu un/va…" at bounding box center [379, 268] width 729 height 462
click at [710, 295] on button "Saglabāt izmaiņas" at bounding box center [688, 292] width 114 height 39
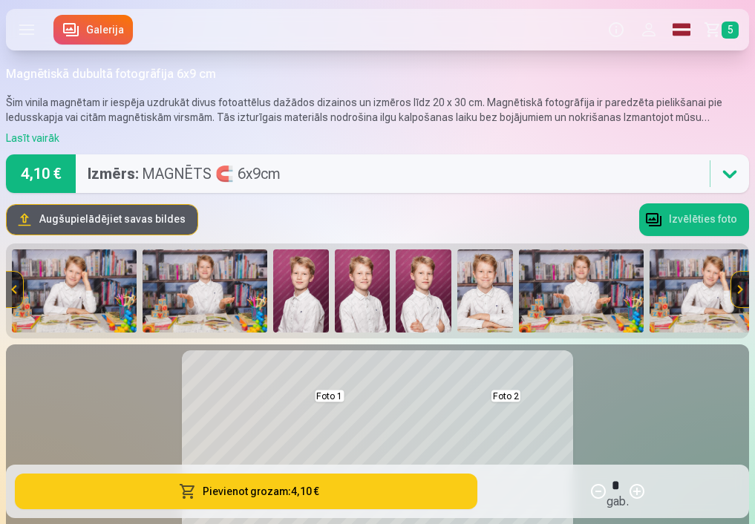
scroll to position [0, 0]
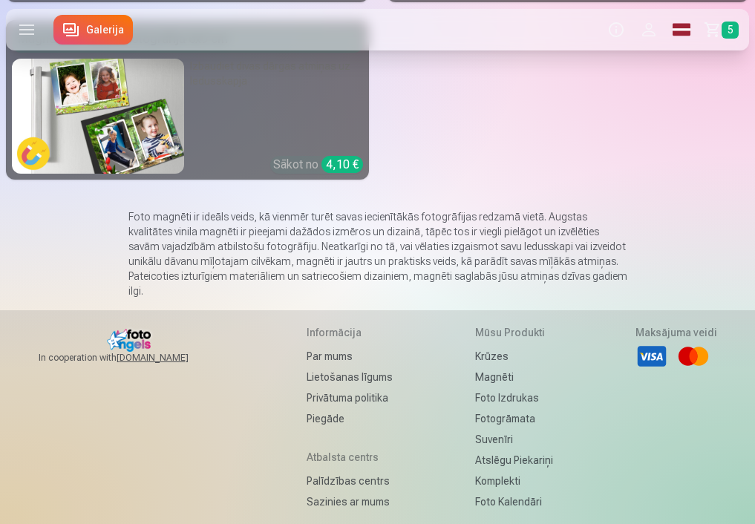
scroll to position [648, 0]
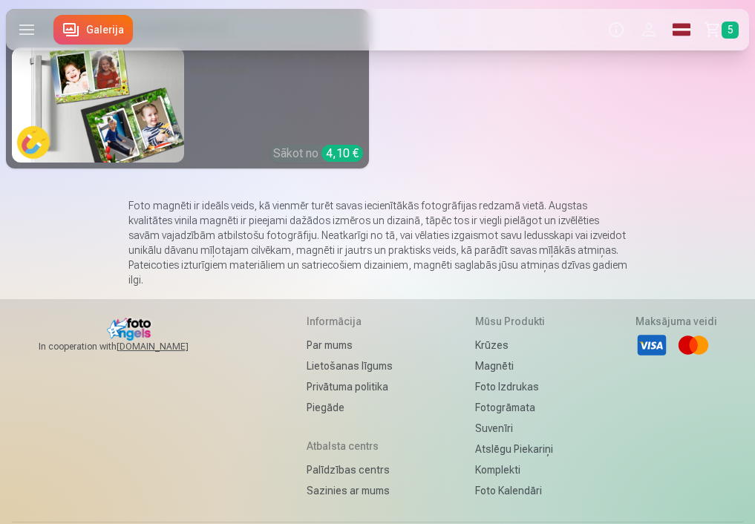
click at [489, 439] on link "Atslēgu piekariņi" at bounding box center [514, 449] width 78 height 21
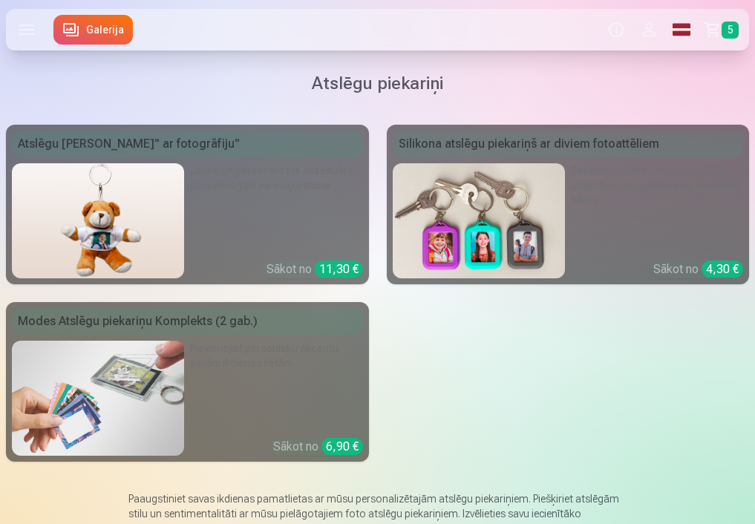
click at [102, 30] on link "Galerija" at bounding box center [92, 30] width 79 height 30
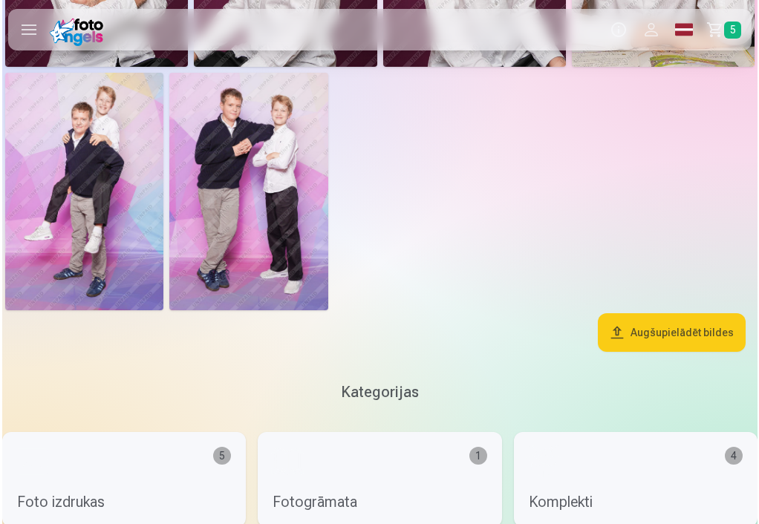
scroll to position [2841, 0]
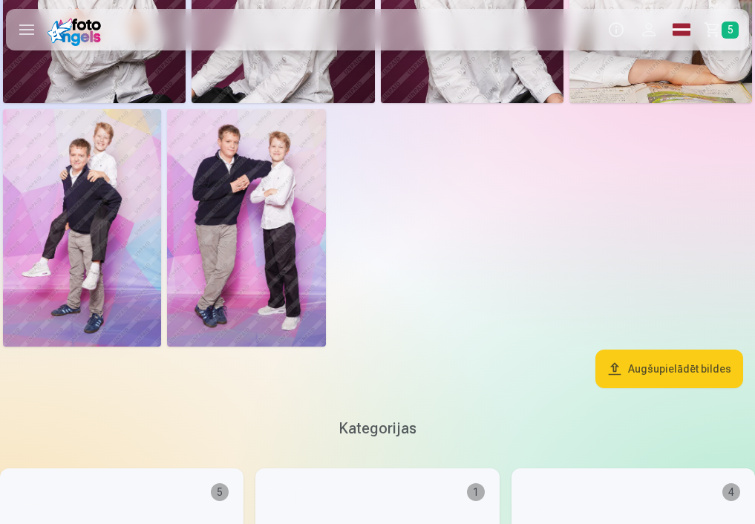
click at [647, 371] on button "Augšupielādēt bildes" at bounding box center [670, 369] width 148 height 39
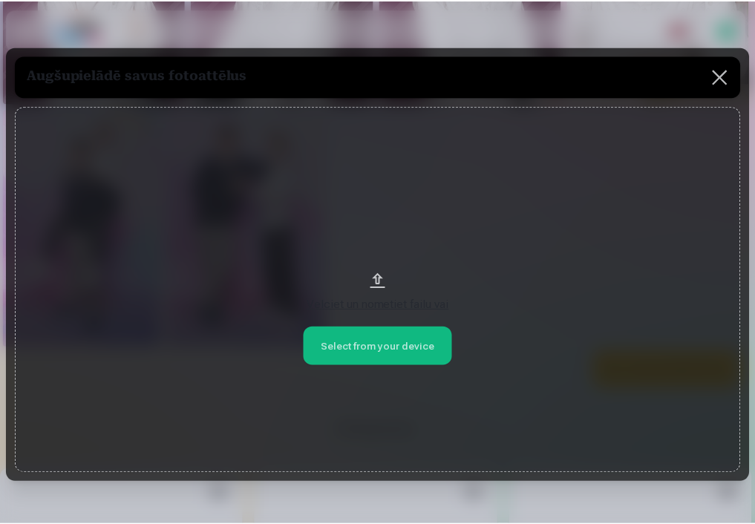
scroll to position [0, 0]
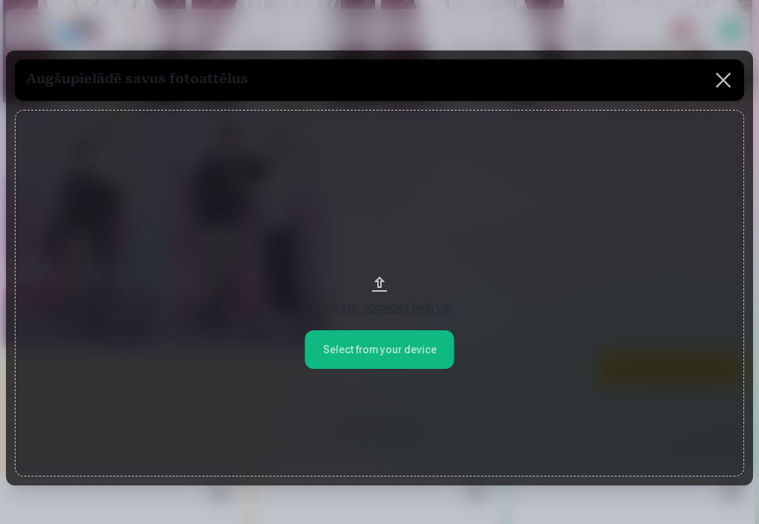
click at [418, 356] on button "Velciet un nometiet failu vai" at bounding box center [379, 293] width 729 height 367
click at [393, 355] on button "Velciet un nometiet failu vai" at bounding box center [379, 293] width 729 height 367
click at [371, 348] on button "Velciet un nometiet failu vai" at bounding box center [379, 293] width 729 height 367
click at [365, 310] on div "Velciet un nometiet failu vai" at bounding box center [380, 308] width 700 height 18
click at [722, 77] on button at bounding box center [724, 80] width 42 height 42
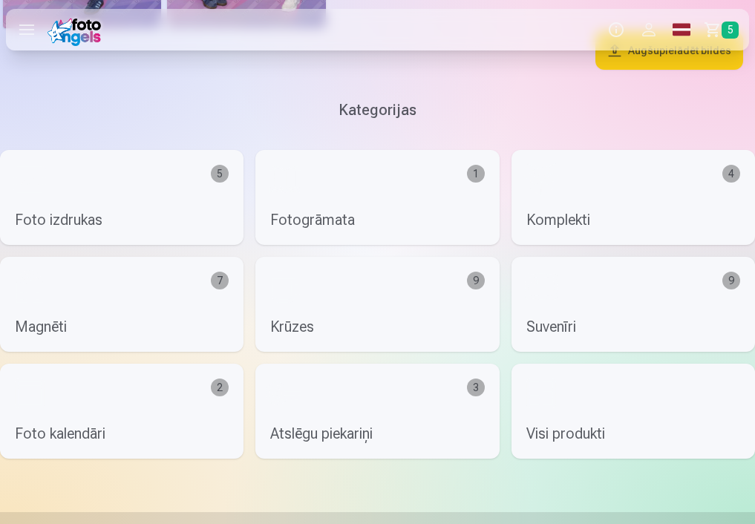
scroll to position [3158, 0]
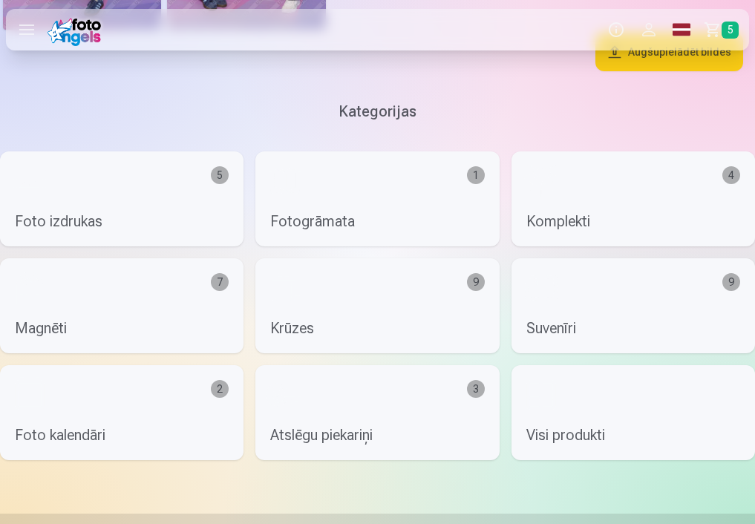
click at [631, 305] on link "Suvenīri 9" at bounding box center [634, 305] width 244 height 95
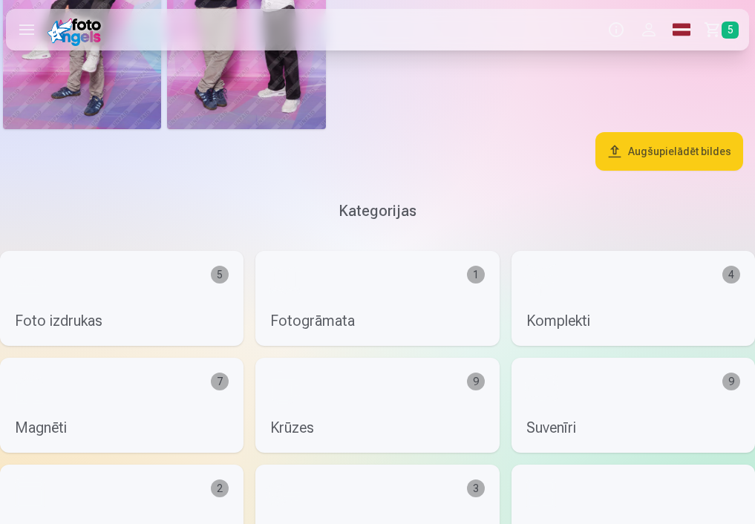
scroll to position [3055, 0]
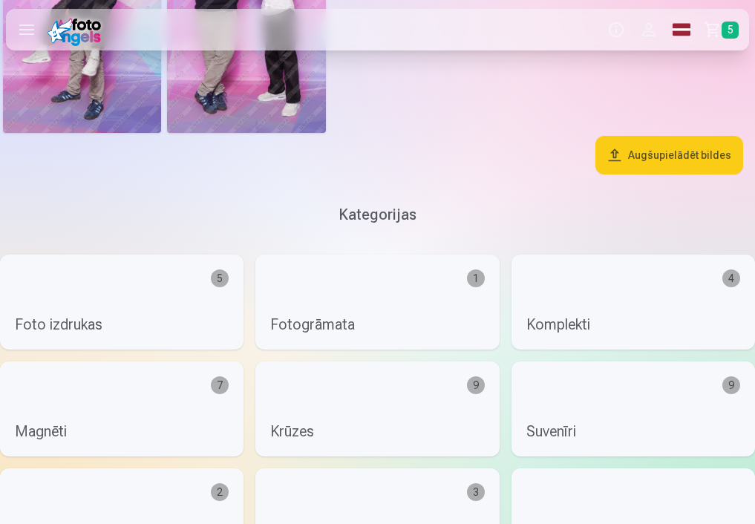
click at [166, 286] on link "Foto izdrukas 5" at bounding box center [122, 302] width 244 height 95
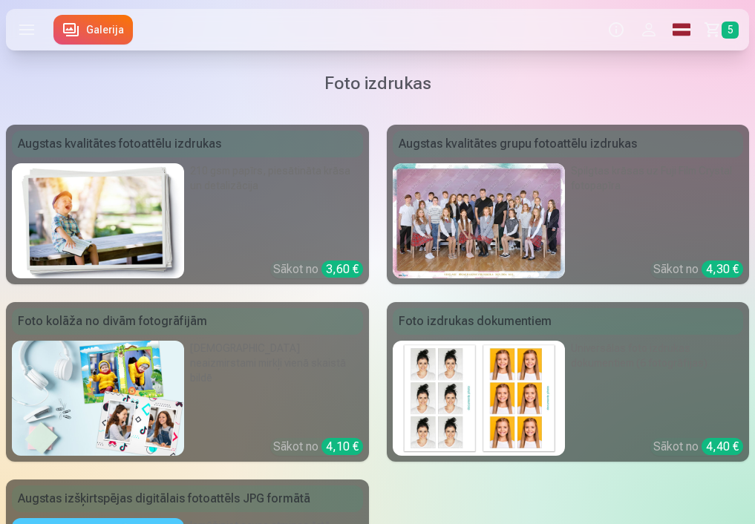
click at [39, 36] on label at bounding box center [27, 30] width 42 height 42
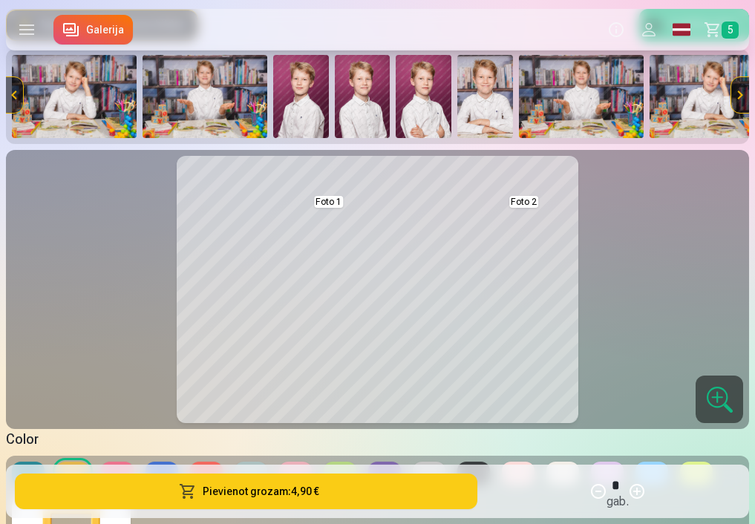
scroll to position [147, 0]
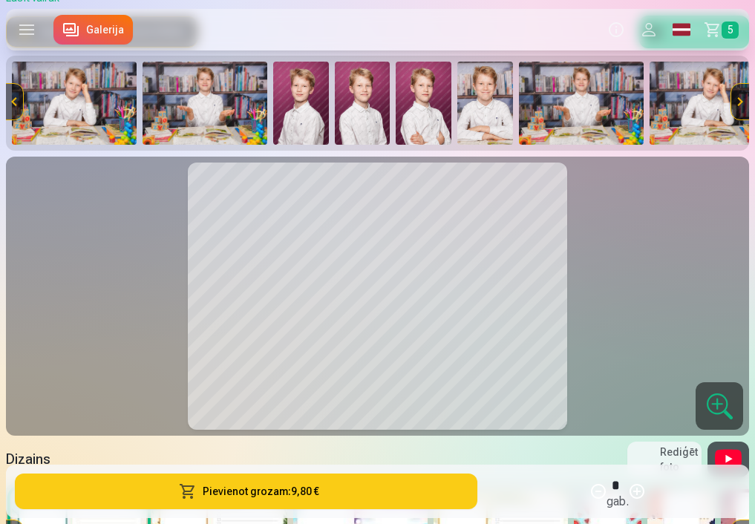
scroll to position [137, 0]
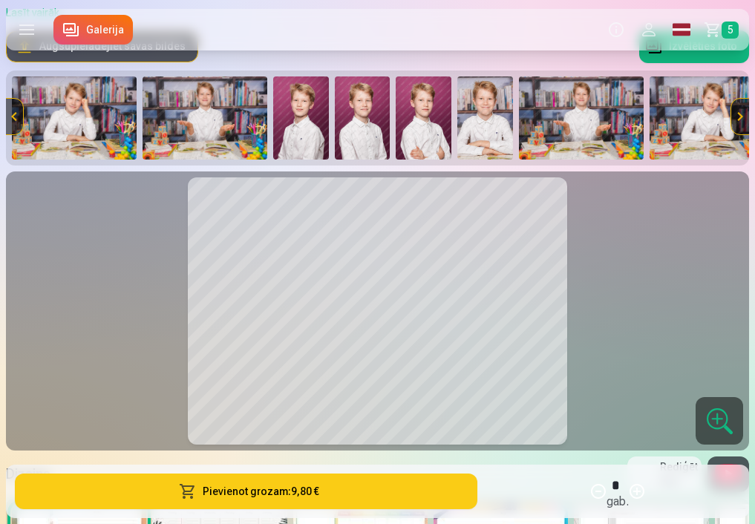
scroll to position [136, 0]
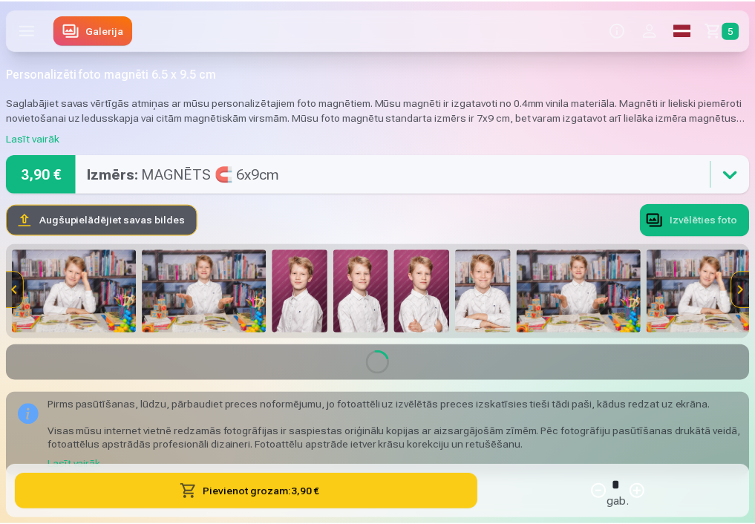
scroll to position [3, 0]
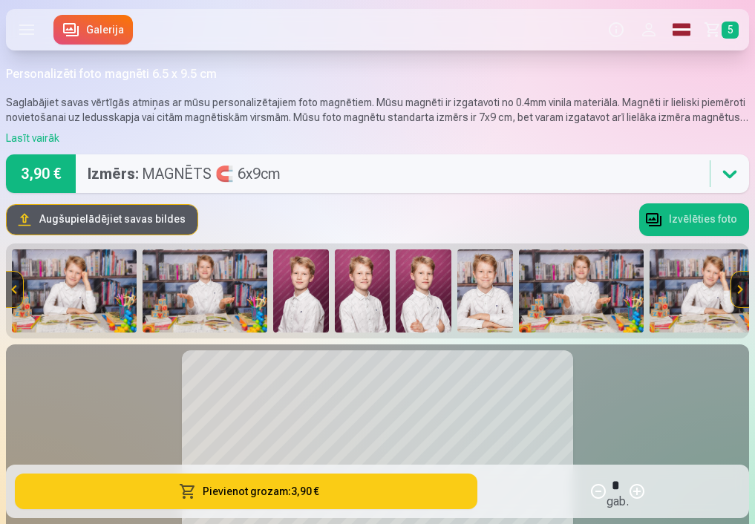
click at [140, 214] on button "Augšupielādējiet savas bildes" at bounding box center [102, 220] width 191 height 30
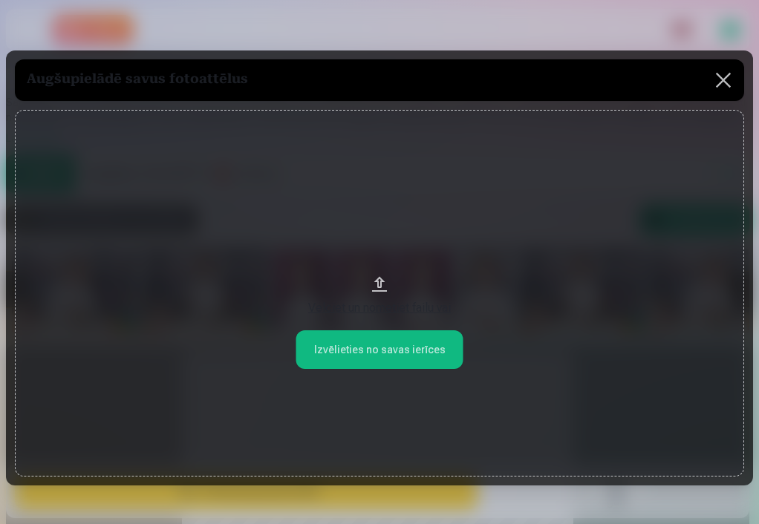
click at [728, 85] on button at bounding box center [724, 80] width 42 height 42
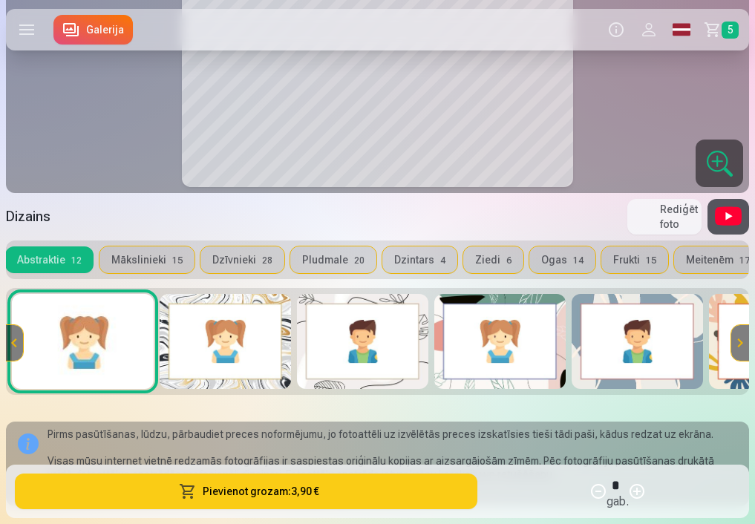
scroll to position [0, 7]
click at [690, 264] on button "Meitenēm 17" at bounding box center [718, 260] width 88 height 27
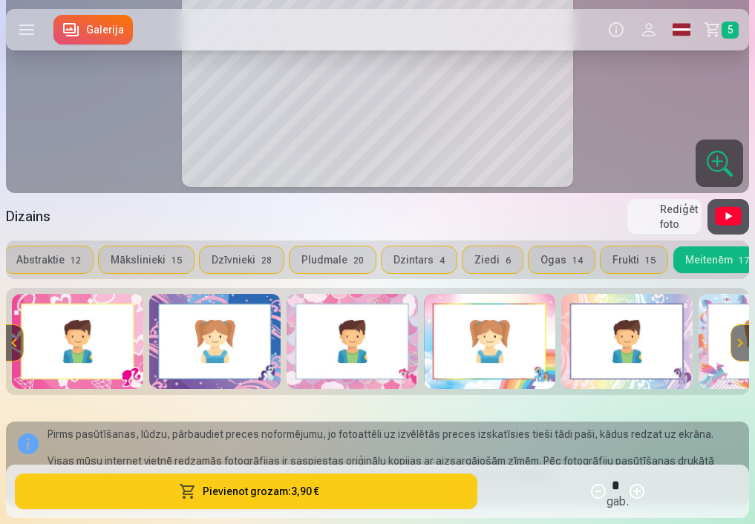
click at [59, 258] on button "Abstraktie 12" at bounding box center [48, 260] width 88 height 27
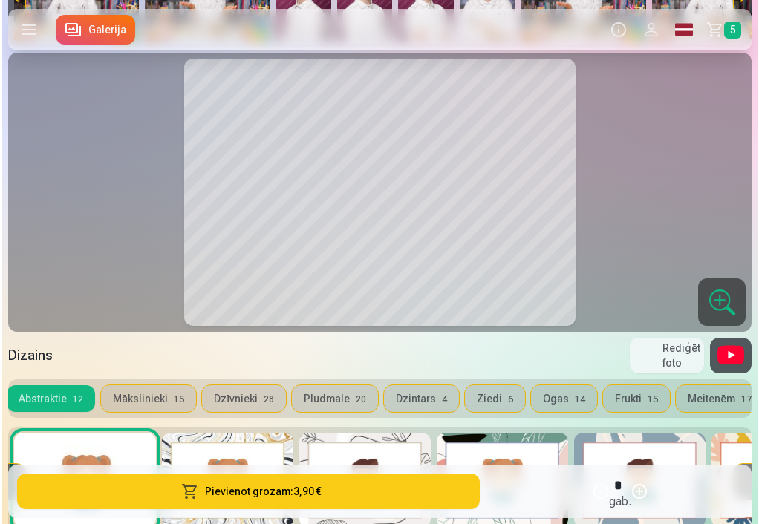
scroll to position [287, 0]
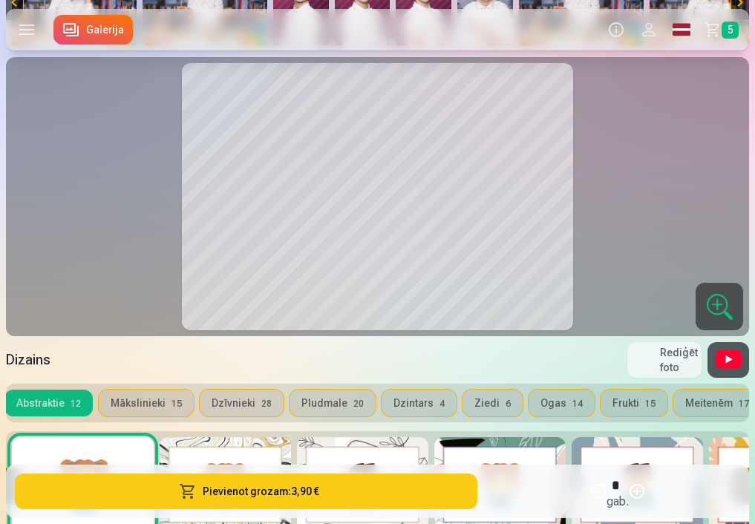
click at [508, 231] on button at bounding box center [377, 197] width 382 height 258
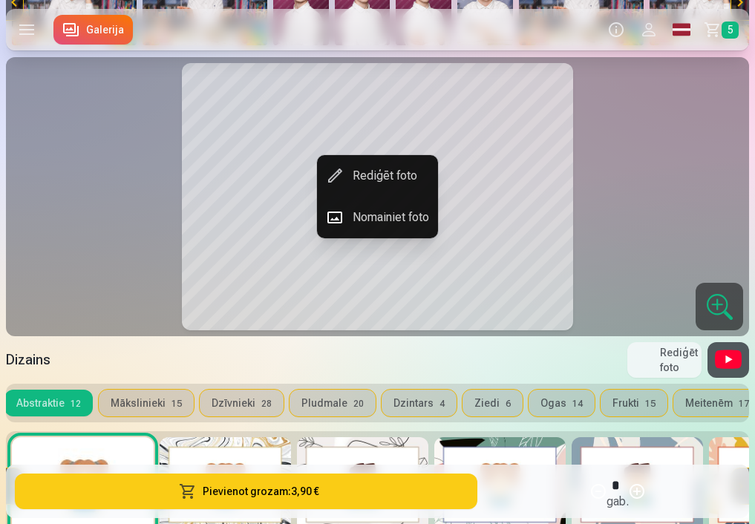
click at [408, 212] on button "Nomainiet foto" at bounding box center [377, 218] width 121 height 42
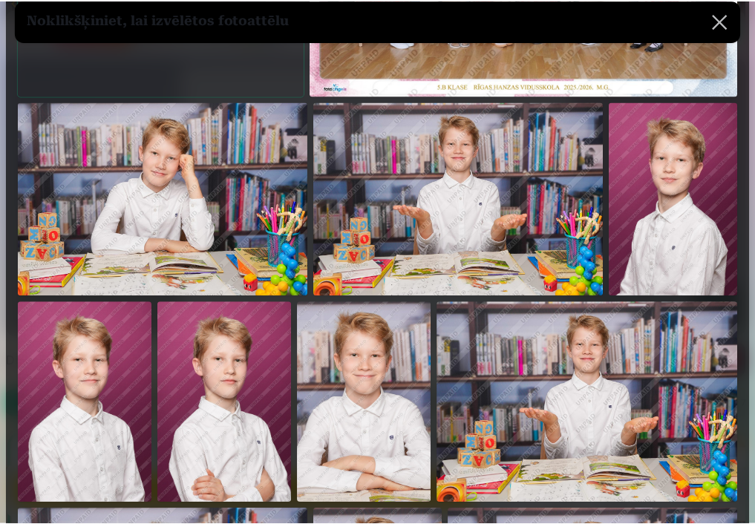
scroll to position [270, 0]
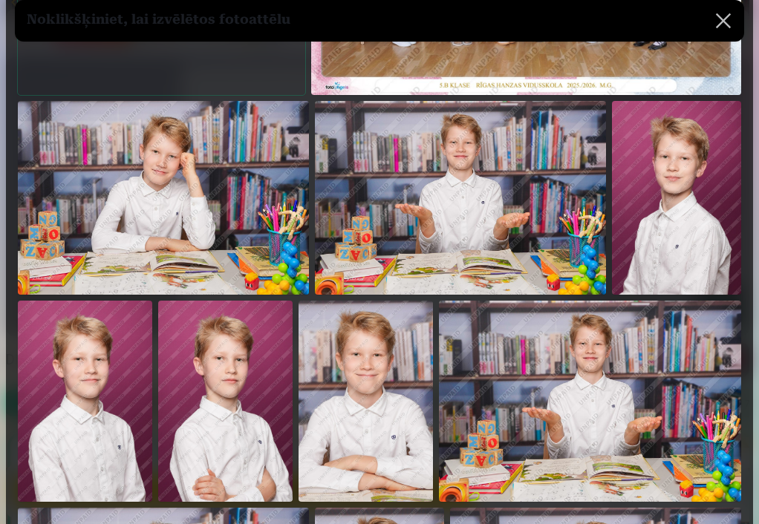
click at [80, 354] on img at bounding box center [85, 402] width 134 height 202
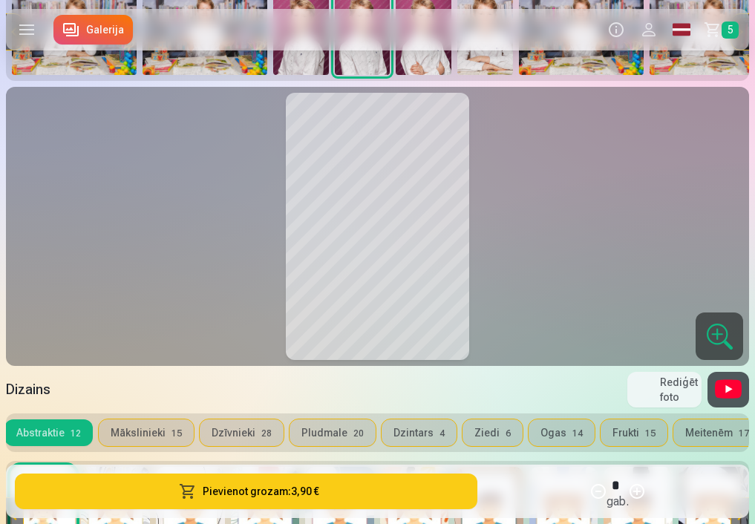
scroll to position [394, 0]
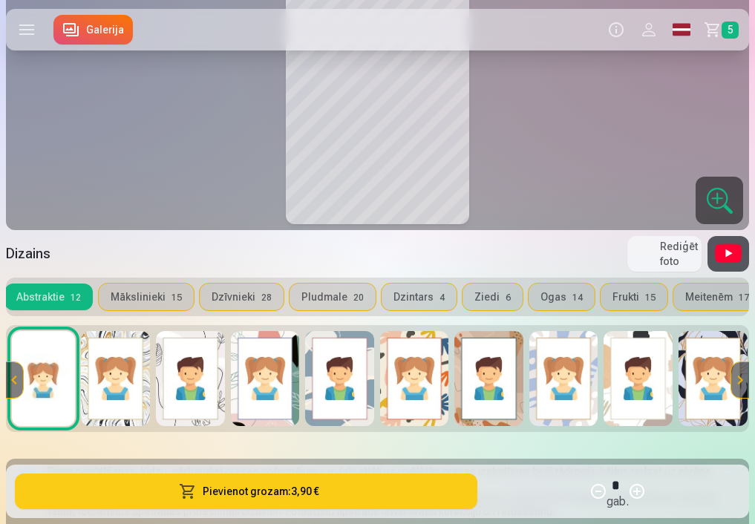
click at [658, 246] on button "Rediģēt foto" at bounding box center [665, 254] width 74 height 36
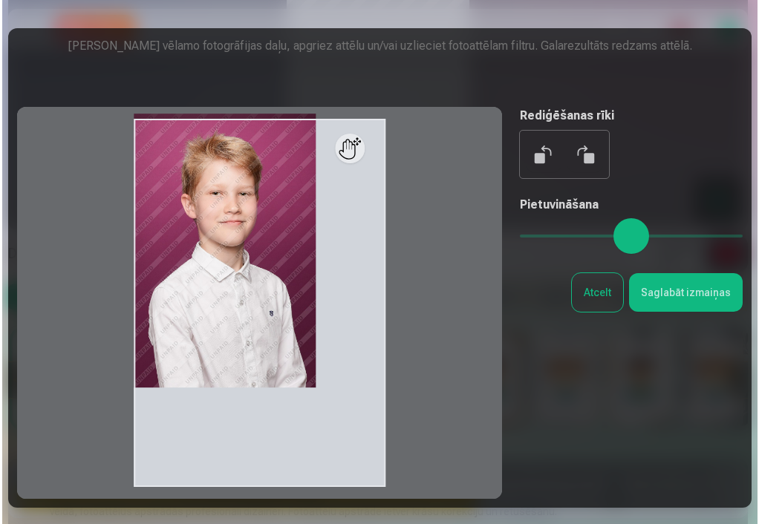
scroll to position [391, 0]
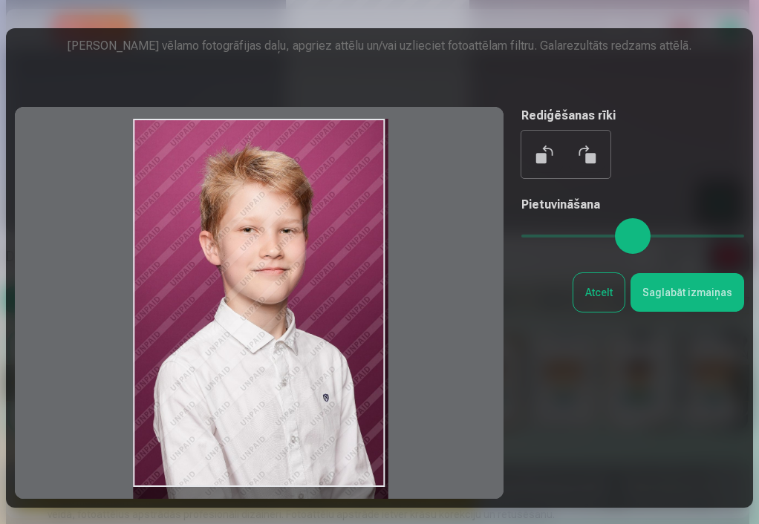
drag, startPoint x: 361, startPoint y: 146, endPoint x: 366, endPoint y: 158, distance: 13.7
click at [366, 158] on div at bounding box center [259, 303] width 489 height 392
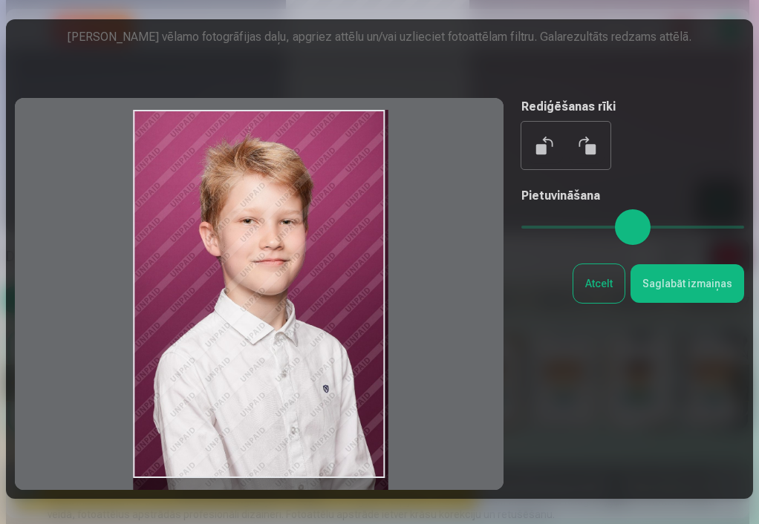
click at [655, 298] on button "Saglabāt izmaiņas" at bounding box center [688, 283] width 114 height 39
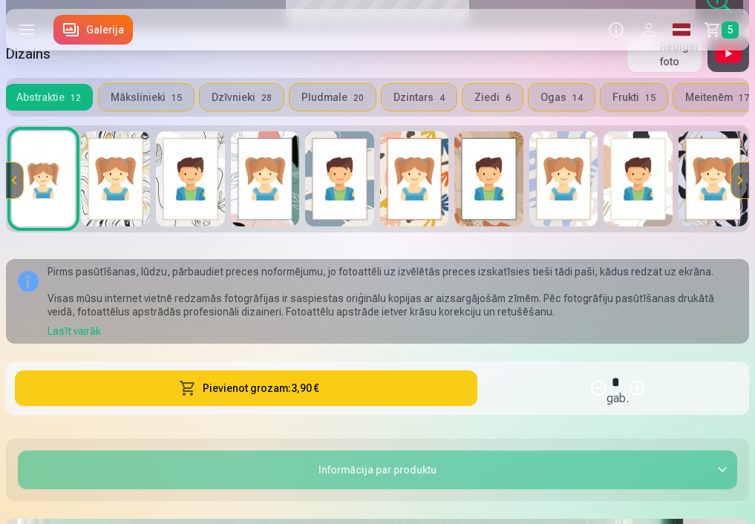
scroll to position [596, 0]
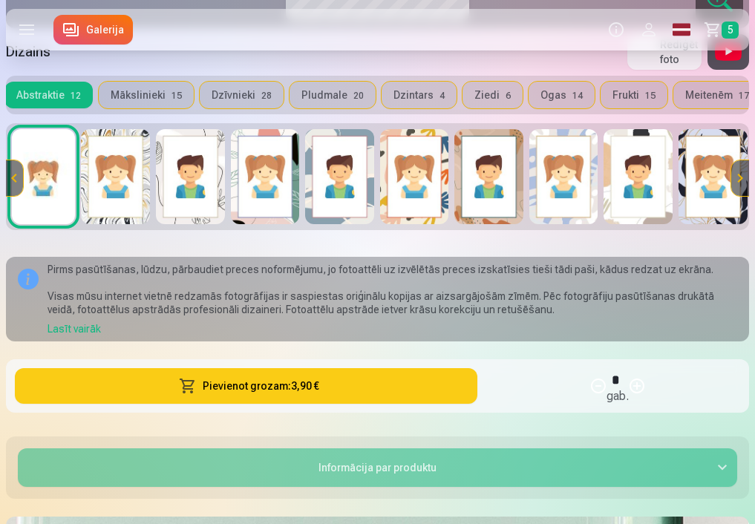
click at [412, 446] on div "Informācija par produktu" at bounding box center [377, 468] width 743 height 62
click at [420, 462] on button "Informācija par produktu" at bounding box center [378, 468] width 720 height 39
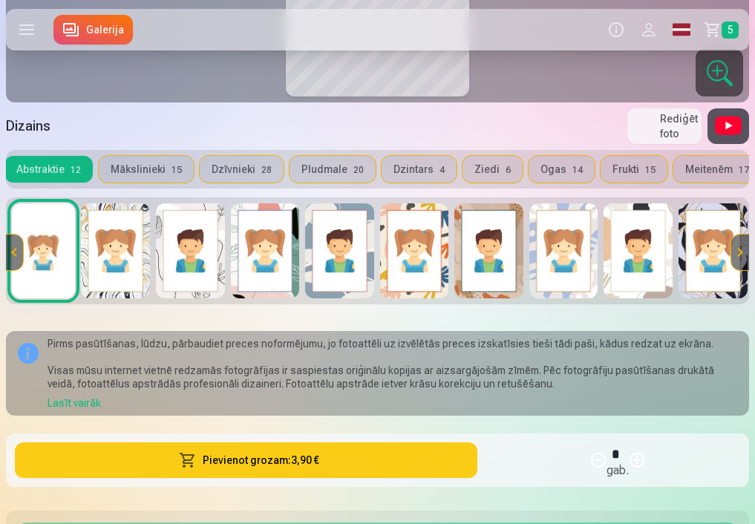
scroll to position [516, 0]
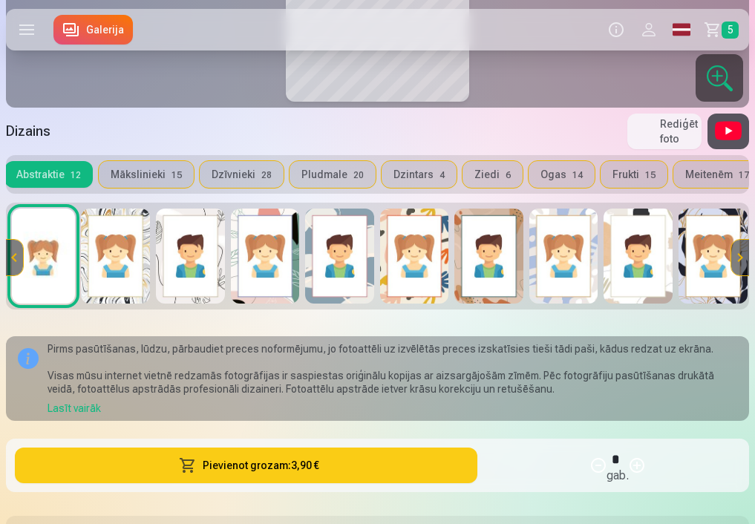
click at [142, 175] on button "Mākslinieki 15" at bounding box center [146, 174] width 95 height 27
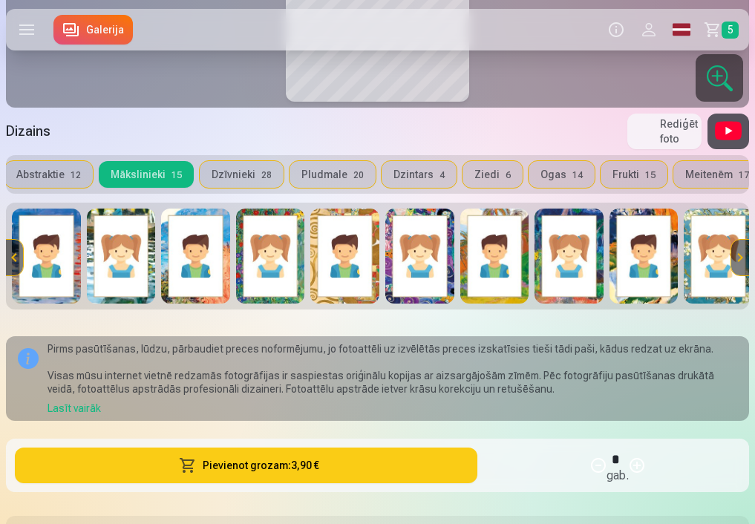
click at [258, 182] on button "Dzīvnieki 28" at bounding box center [242, 174] width 84 height 27
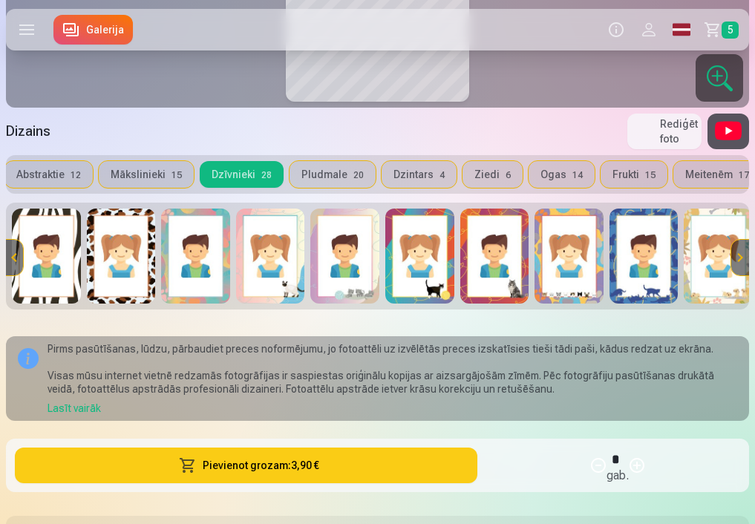
click at [328, 173] on button "Pludmale 20" at bounding box center [333, 174] width 86 height 27
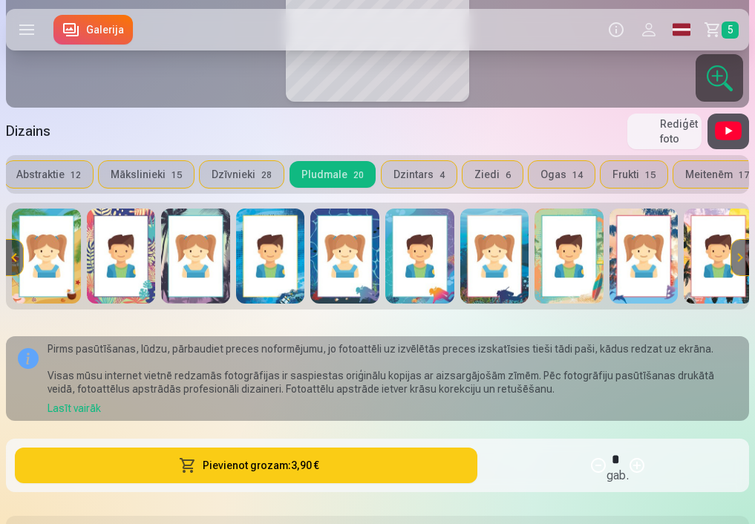
click at [409, 179] on button "Dzintars 4" at bounding box center [419, 174] width 75 height 27
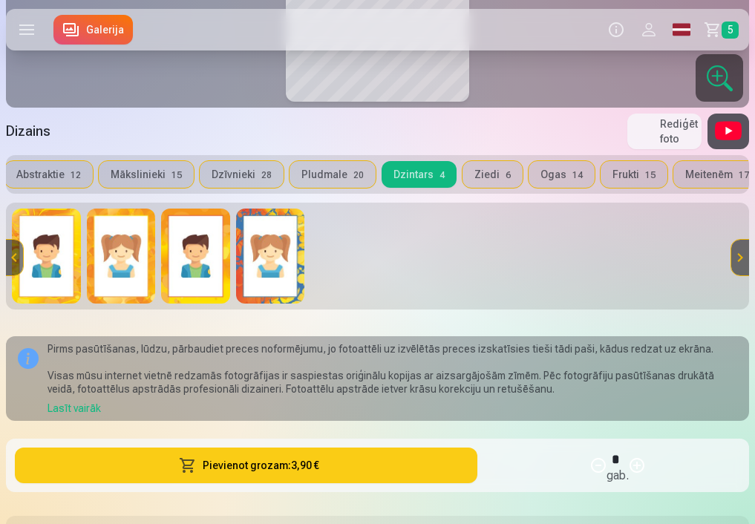
click at [56, 169] on button "Abstraktie 12" at bounding box center [48, 174] width 88 height 27
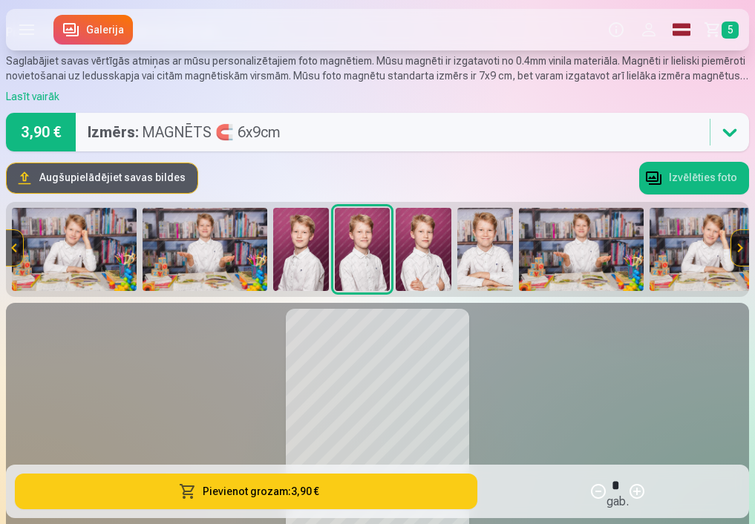
scroll to position [32, 0]
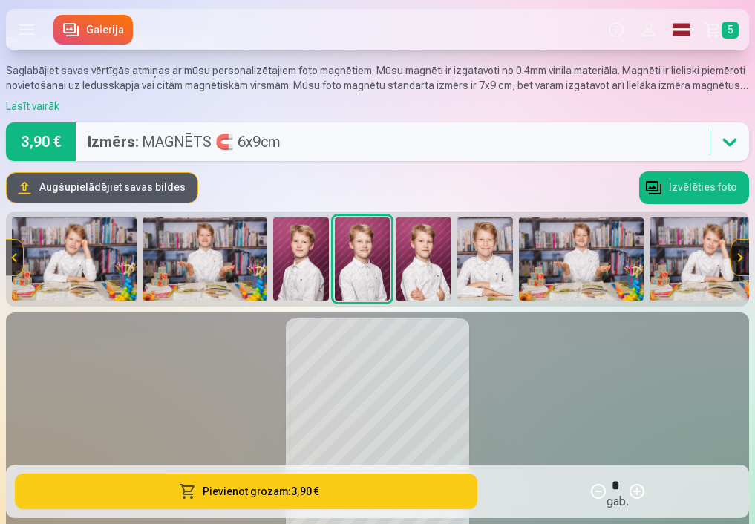
click at [77, 273] on img at bounding box center [74, 259] width 125 height 83
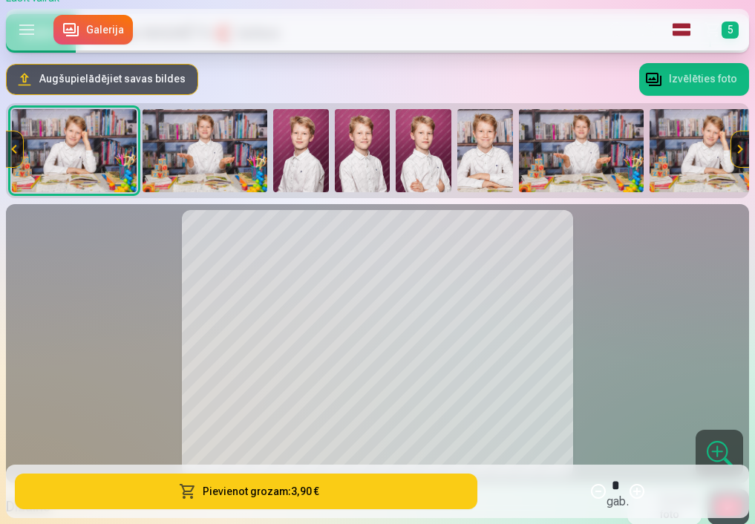
scroll to position [128, 0]
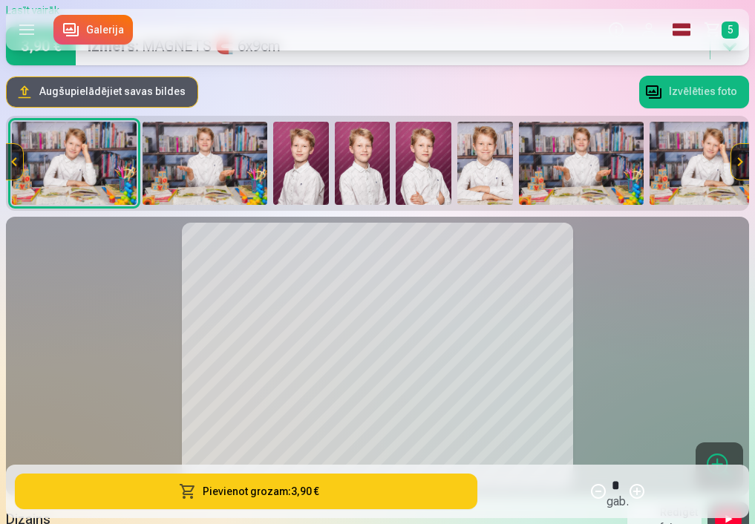
click at [312, 176] on img at bounding box center [301, 163] width 56 height 83
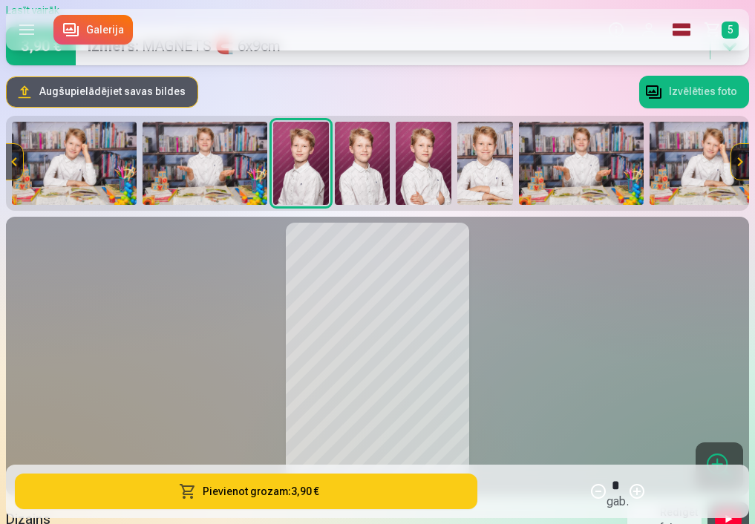
click at [367, 174] on img at bounding box center [363, 163] width 56 height 83
click at [291, 170] on img at bounding box center [301, 163] width 56 height 83
click at [363, 159] on img at bounding box center [363, 163] width 56 height 83
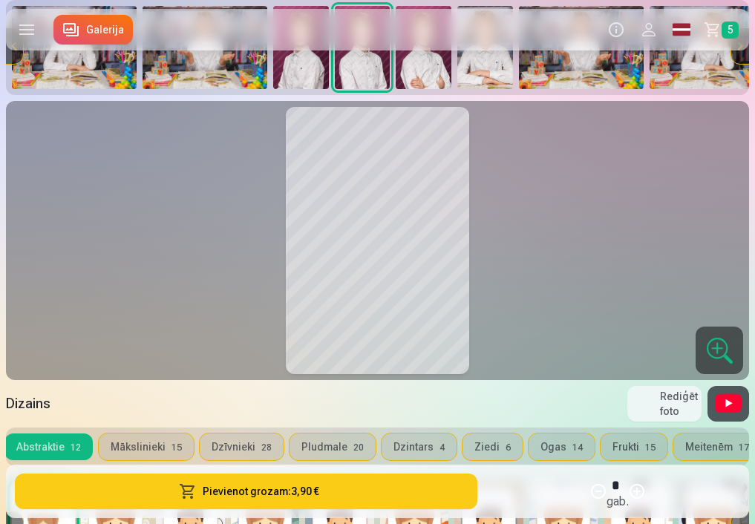
scroll to position [281, 0]
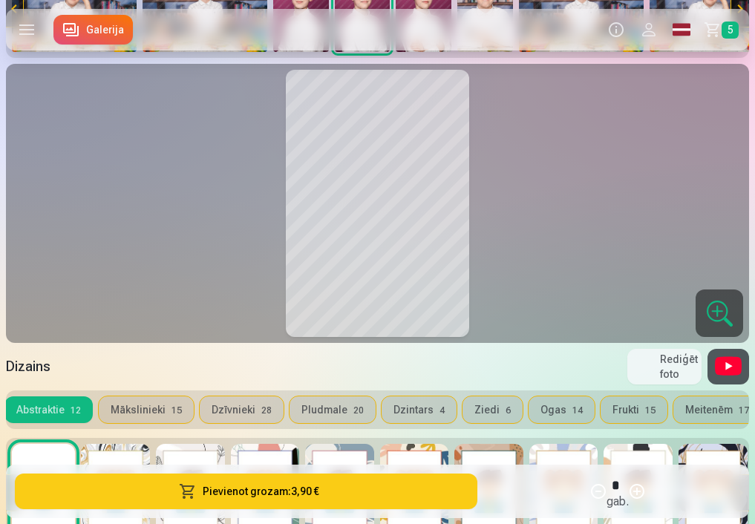
click at [734, 302] on div at bounding box center [720, 314] width 48 height 48
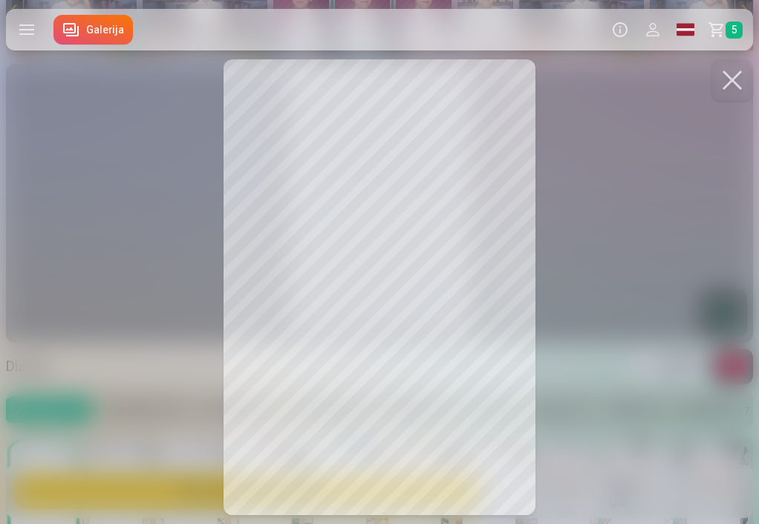
click at [739, 81] on button at bounding box center [733, 80] width 42 height 42
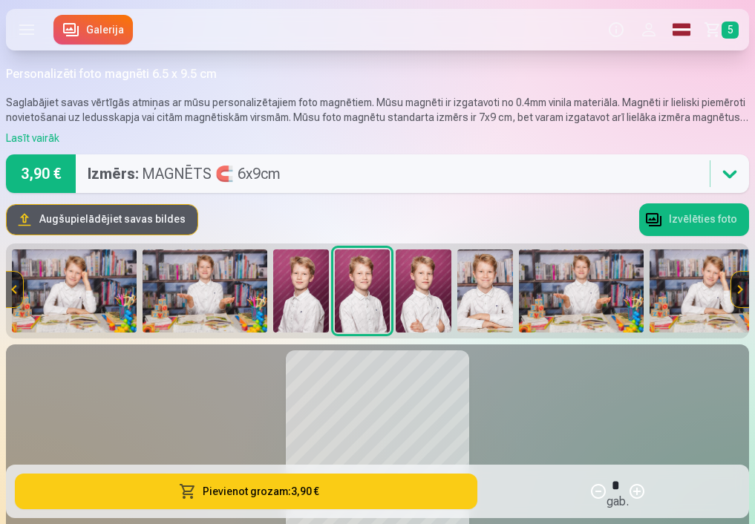
scroll to position [0, 0]
click at [727, 166] on icon at bounding box center [730, 174] width 24 height 24
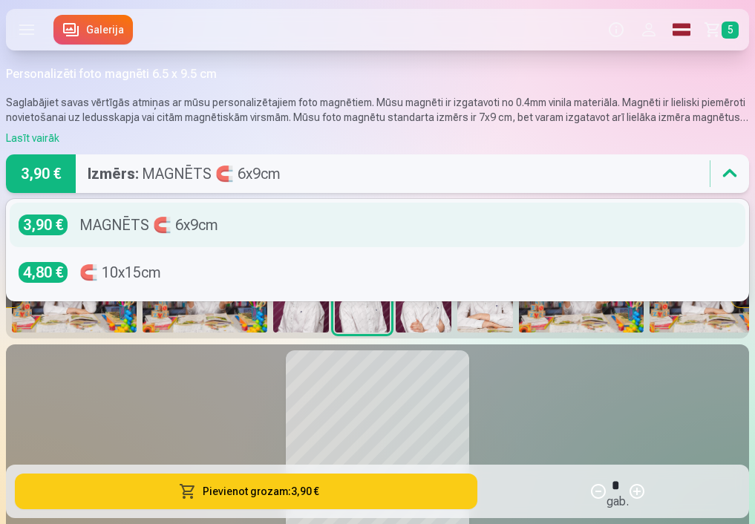
click at [166, 232] on div "MAGNĒTS 🧲 6x9cm" at bounding box center [148, 225] width 139 height 21
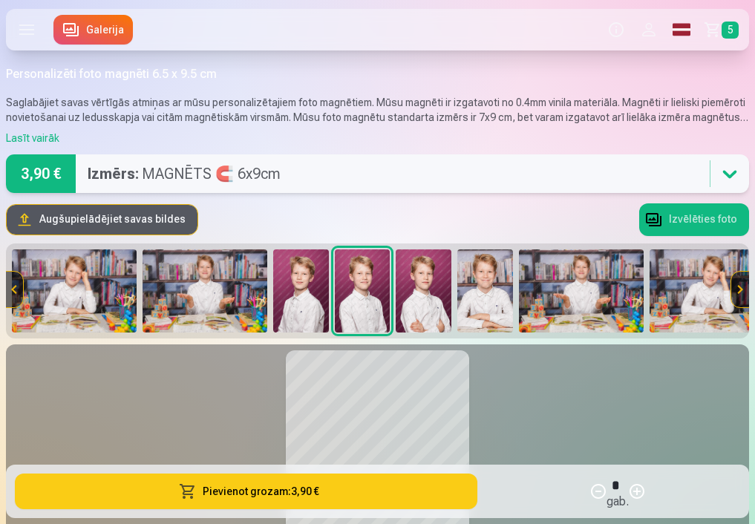
click at [648, 490] on button "button" at bounding box center [637, 492] width 36 height 36
click at [646, 490] on button "button" at bounding box center [637, 492] width 36 height 36
type input "*"
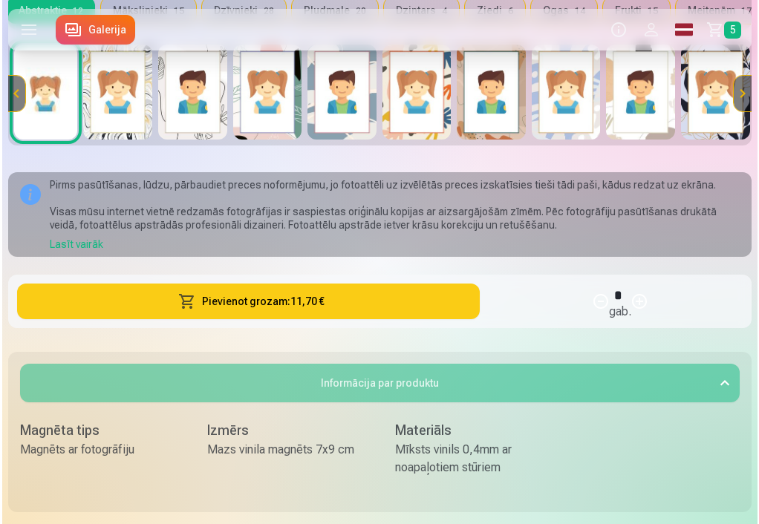
scroll to position [690, 0]
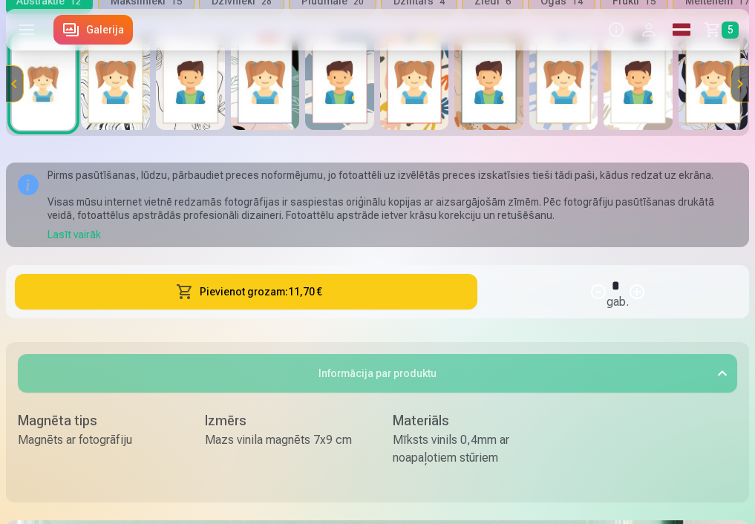
click at [279, 296] on button "Pievienot grozam : 11,70 €" at bounding box center [246, 292] width 463 height 36
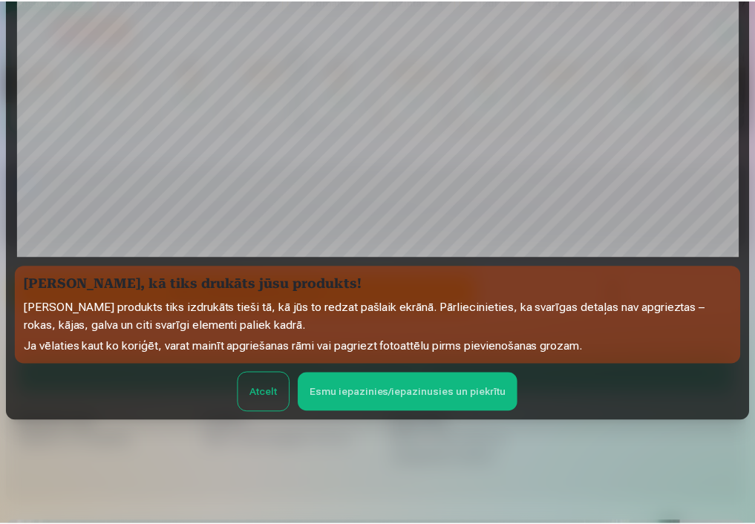
scroll to position [311, 0]
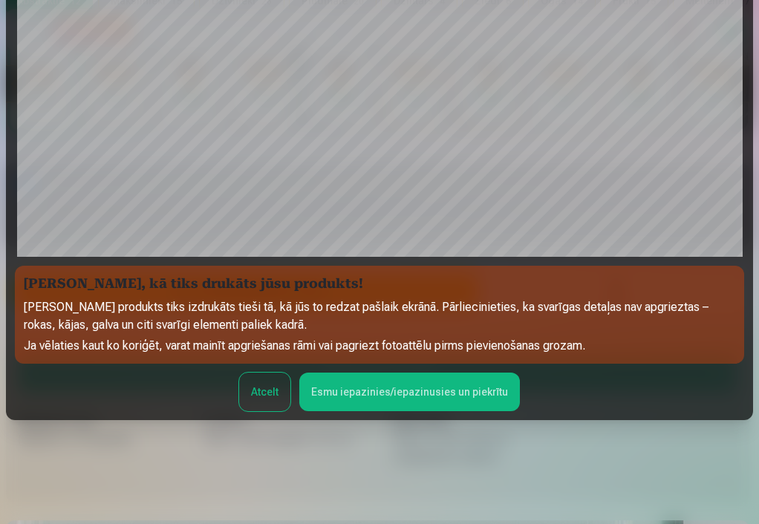
click at [325, 395] on button "Esmu iepazinies/iepazinusies un piekrītu" at bounding box center [409, 392] width 221 height 39
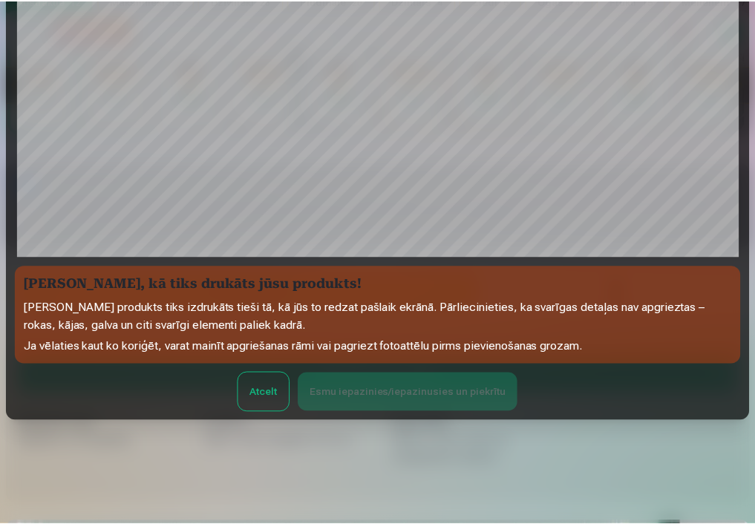
scroll to position [308, 0]
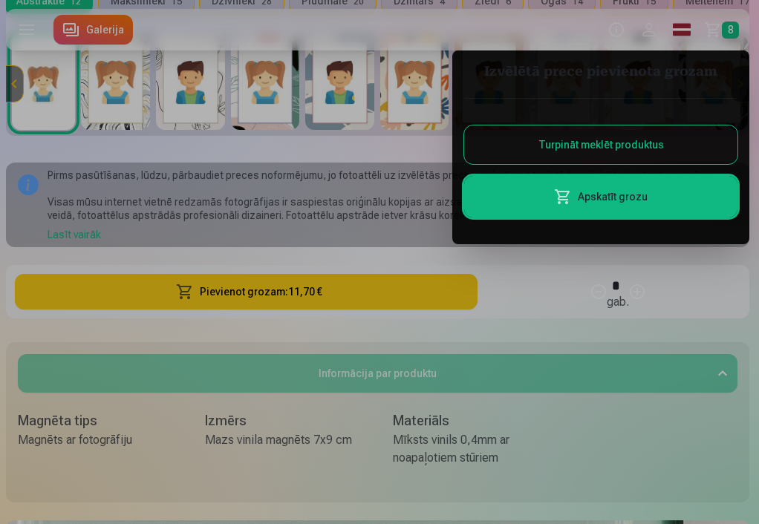
click at [730, 26] on div at bounding box center [379, 262] width 759 height 524
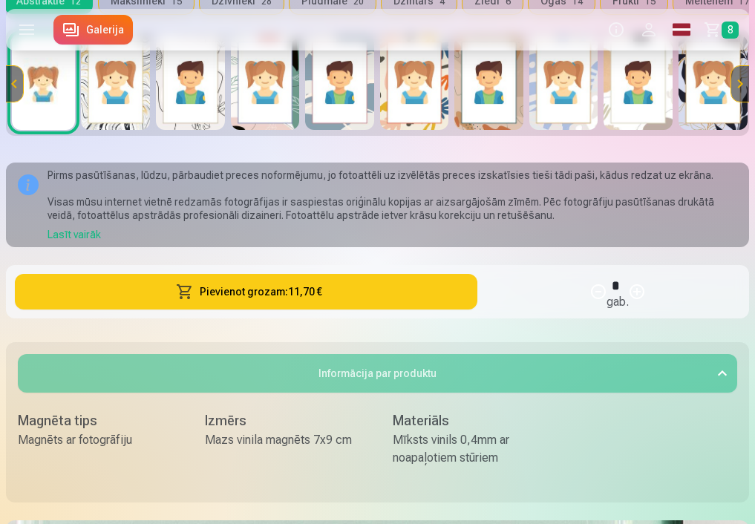
click at [727, 30] on span "8" at bounding box center [730, 30] width 17 height 17
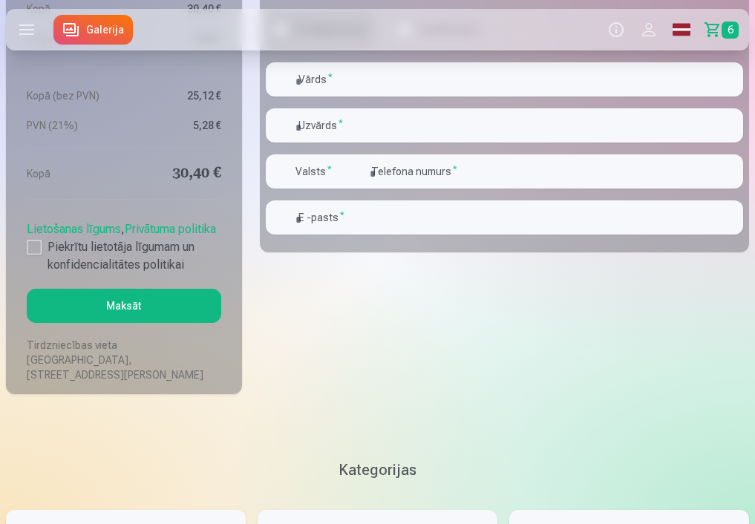
scroll to position [1961, 0]
